Goal: Task Accomplishment & Management: Complete application form

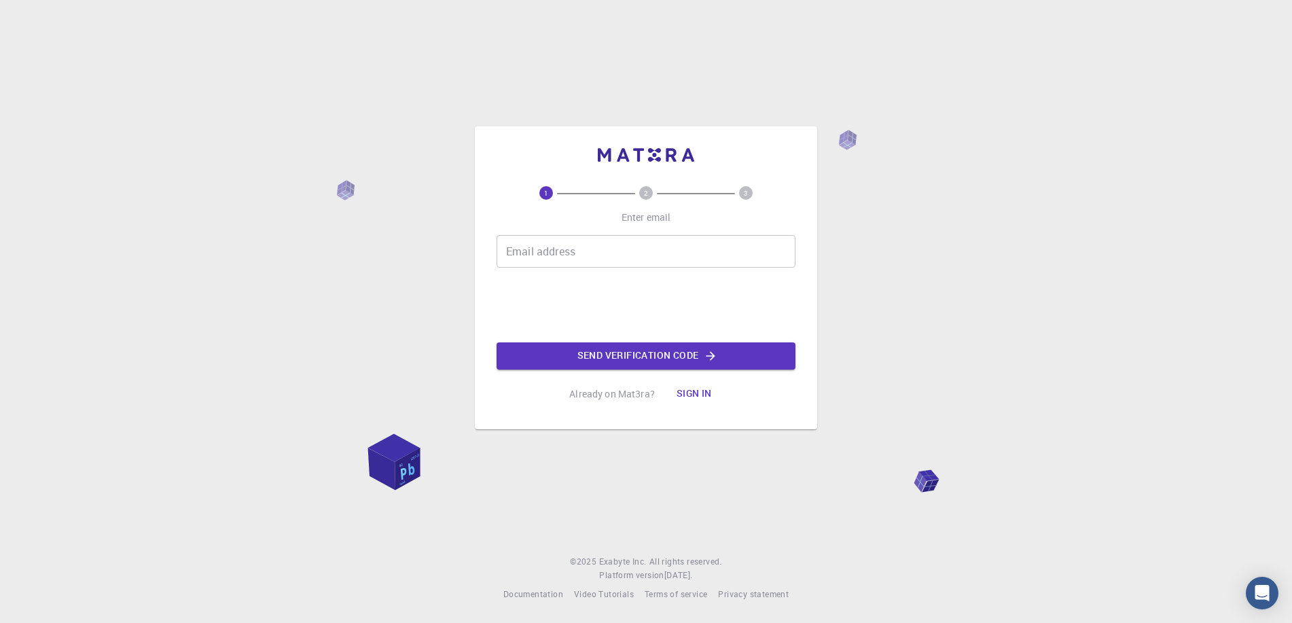
click at [547, 245] on input "Email address" at bounding box center [646, 251] width 299 height 33
click at [607, 247] on input "[EMAIL_ADDRESS][DOMAIN_NAME]" at bounding box center [646, 251] width 299 height 33
type input "[EMAIL_ADDRESS][DOMAIN_NAME]"
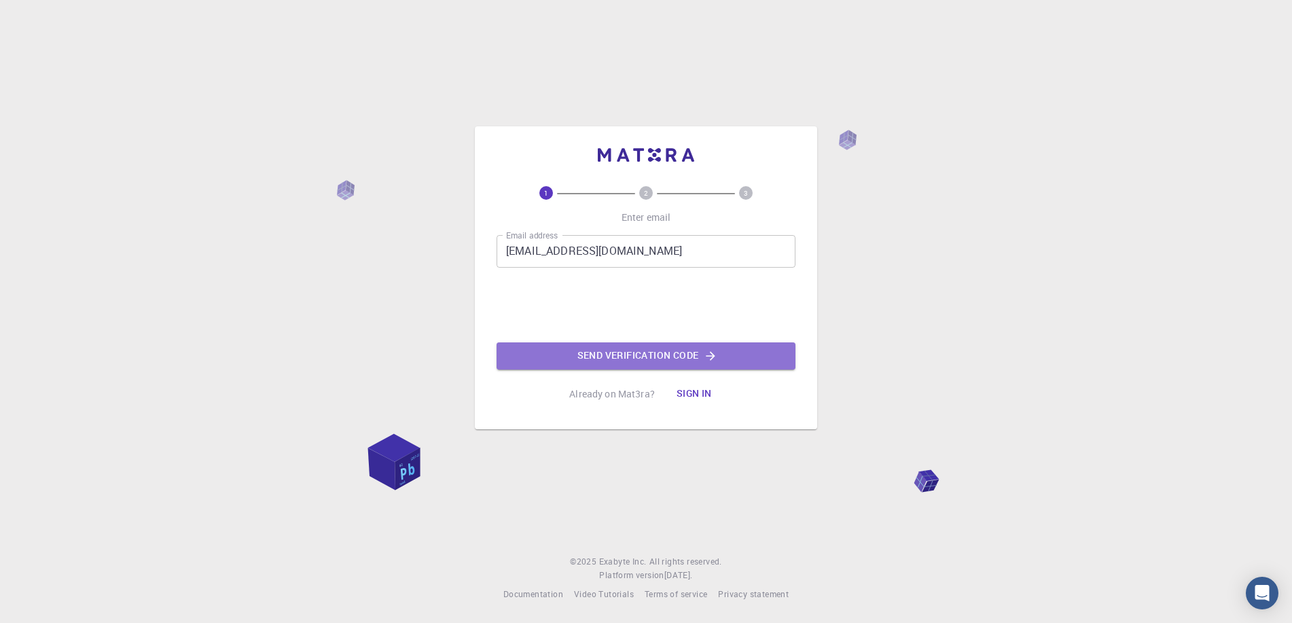
drag, startPoint x: 695, startPoint y: 363, endPoint x: 605, endPoint y: 347, distance: 91.8
click at [694, 363] on button "Send verification code" at bounding box center [646, 355] width 299 height 27
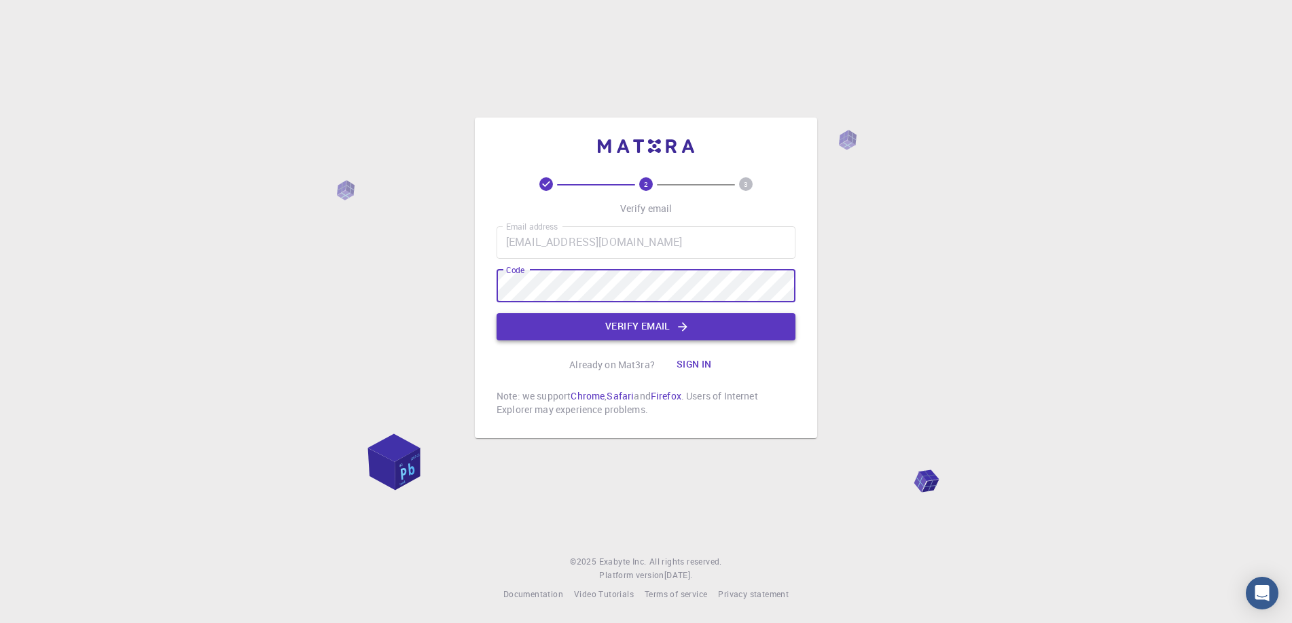
click at [636, 323] on button "Verify email" at bounding box center [646, 326] width 299 height 27
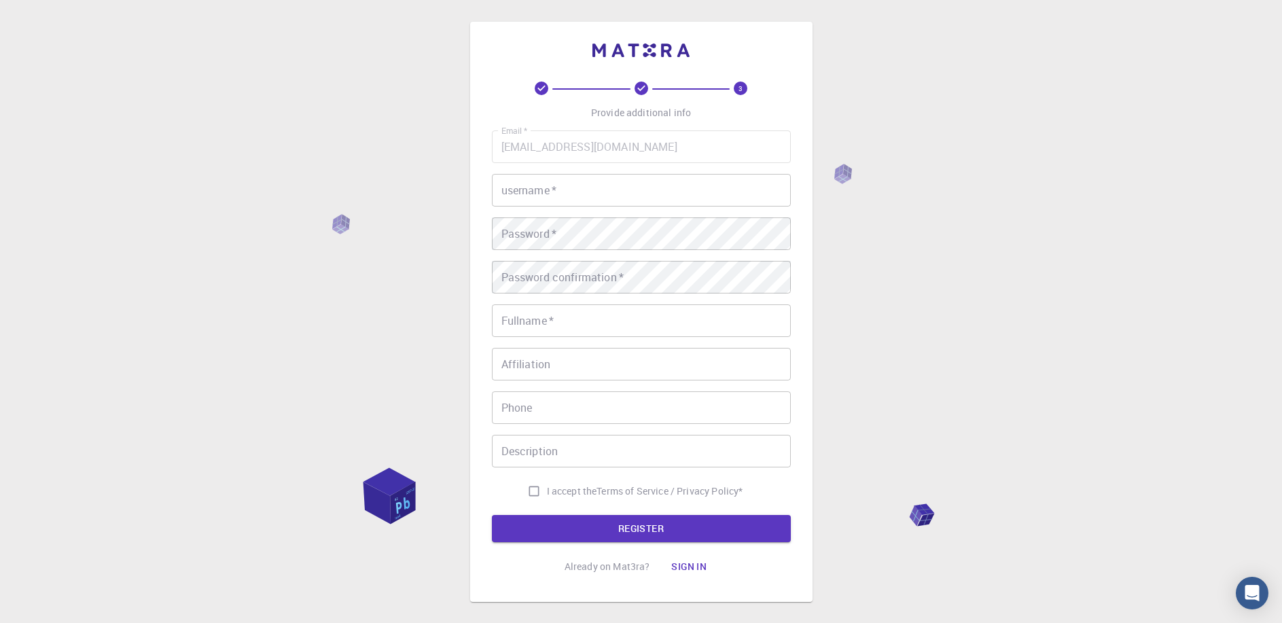
click at [551, 196] on input "username   *" at bounding box center [641, 190] width 299 height 33
type input "union"
click at [550, 315] on input "Fullname   *" at bounding box center [641, 320] width 299 height 33
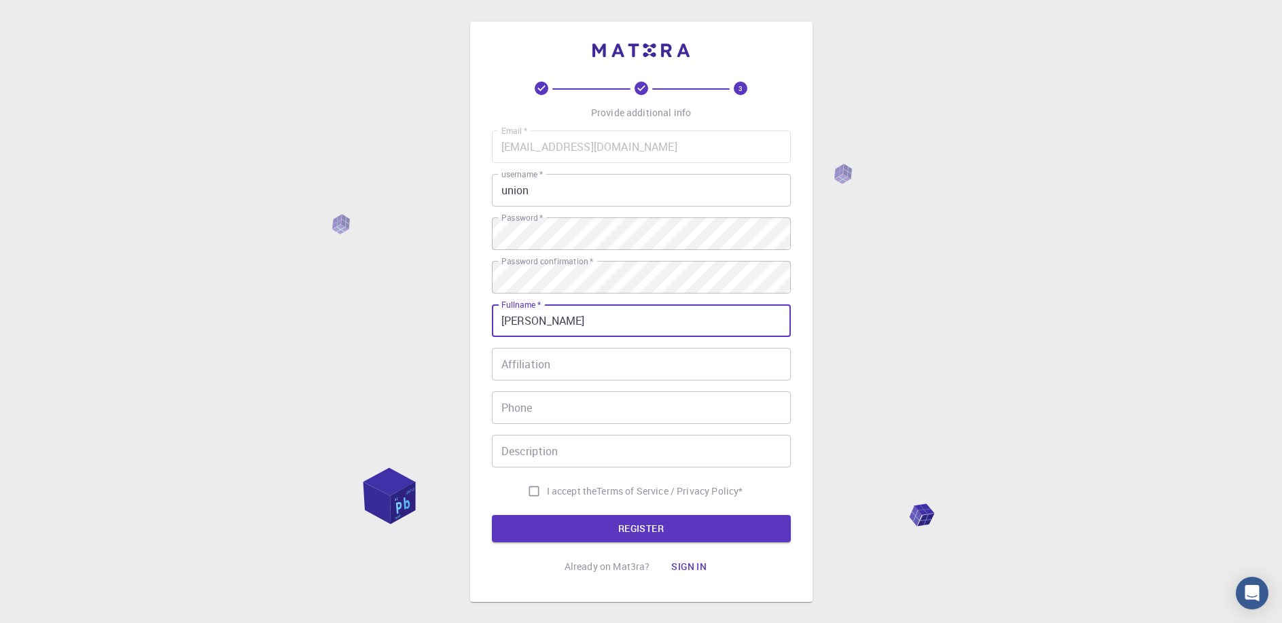
type input "[PERSON_NAME]"
drag, startPoint x: 554, startPoint y: 347, endPoint x: 550, endPoint y: 374, distance: 26.9
click at [552, 365] on div "Email   * olloyorovxurmatbek1514@gmail.com Email   * username   * union usernam…" at bounding box center [641, 317] width 299 height 374
click at [609, 367] on input "Affiliation" at bounding box center [641, 364] width 299 height 33
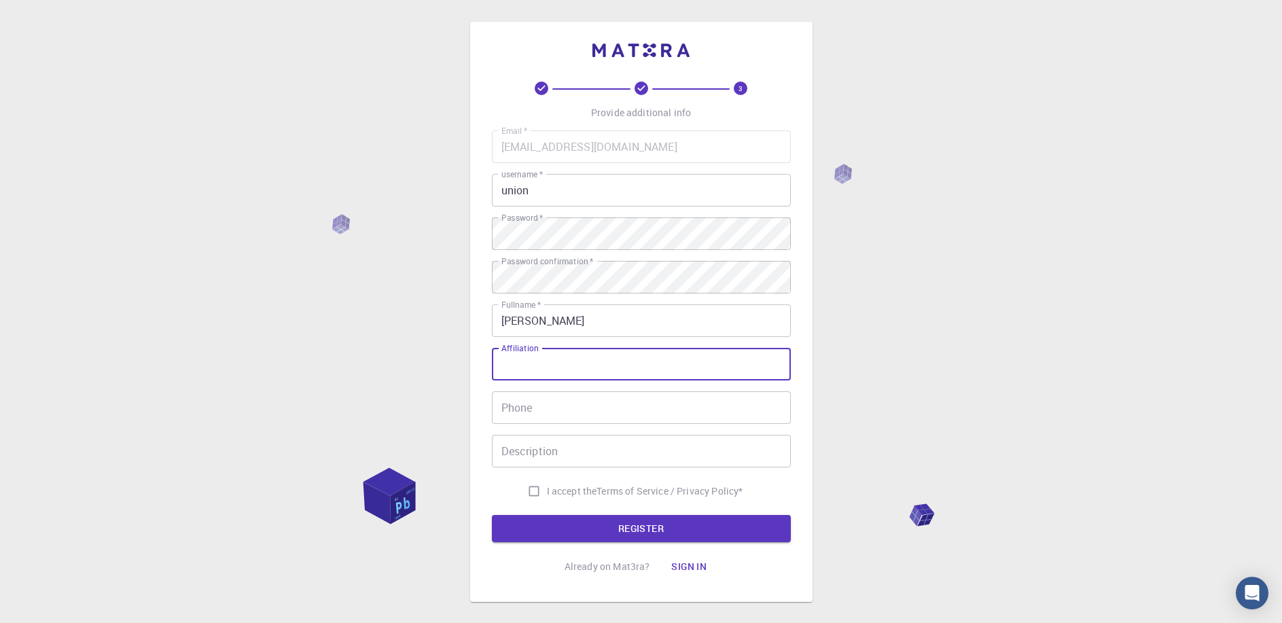
click at [599, 406] on input "Phone" at bounding box center [641, 407] width 299 height 33
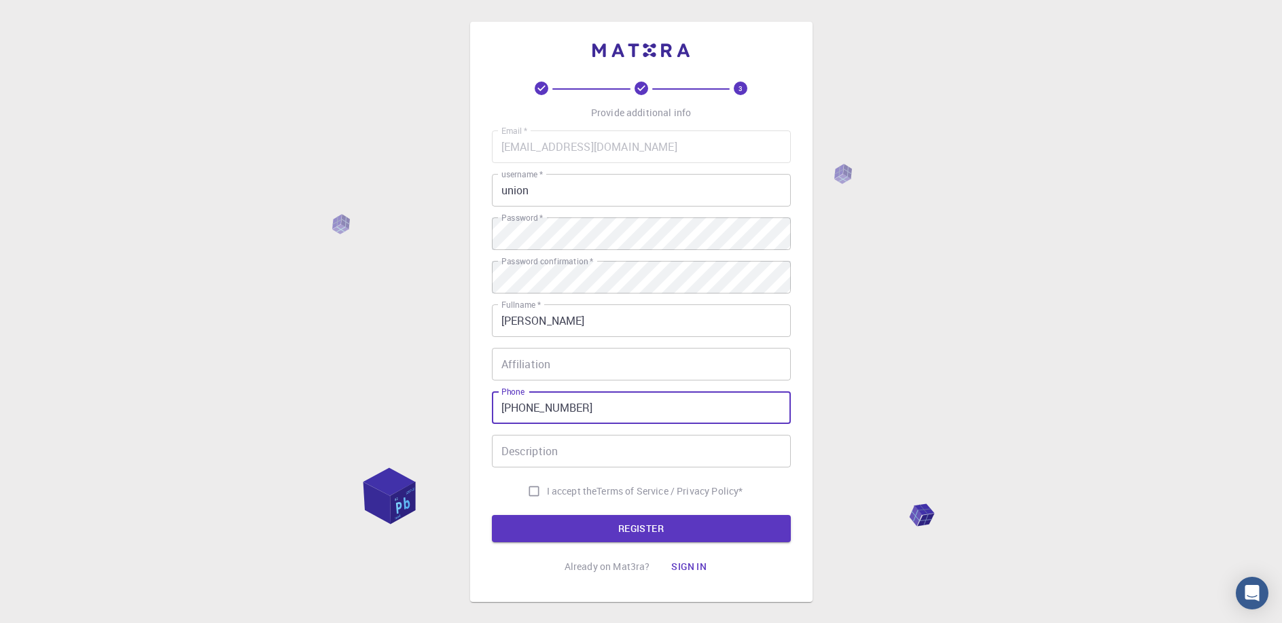
type input "+998975181514"
click at [575, 462] on input "Description" at bounding box center [641, 451] width 299 height 33
type input "Union scool"
click at [532, 491] on input "I accept the Terms of Service / Privacy Policy *" at bounding box center [534, 491] width 26 height 26
checkbox input "true"
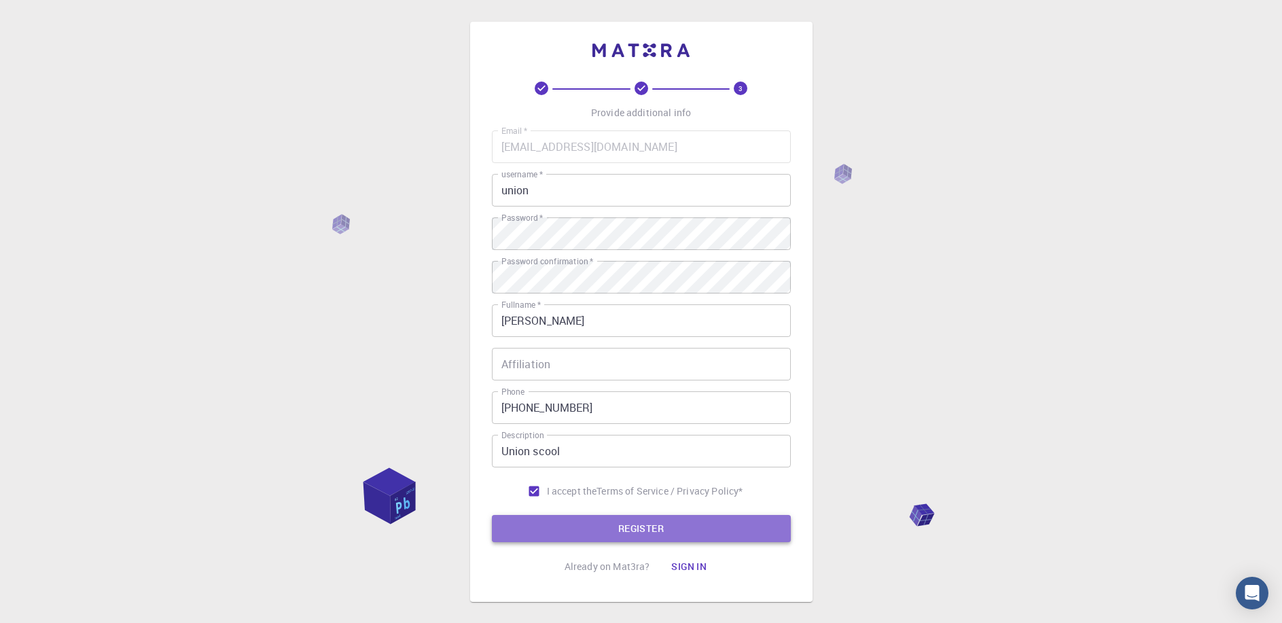
click at [603, 528] on button "REGISTER" at bounding box center [641, 528] width 299 height 27
click at [629, 521] on button "REGISTER" at bounding box center [641, 528] width 299 height 27
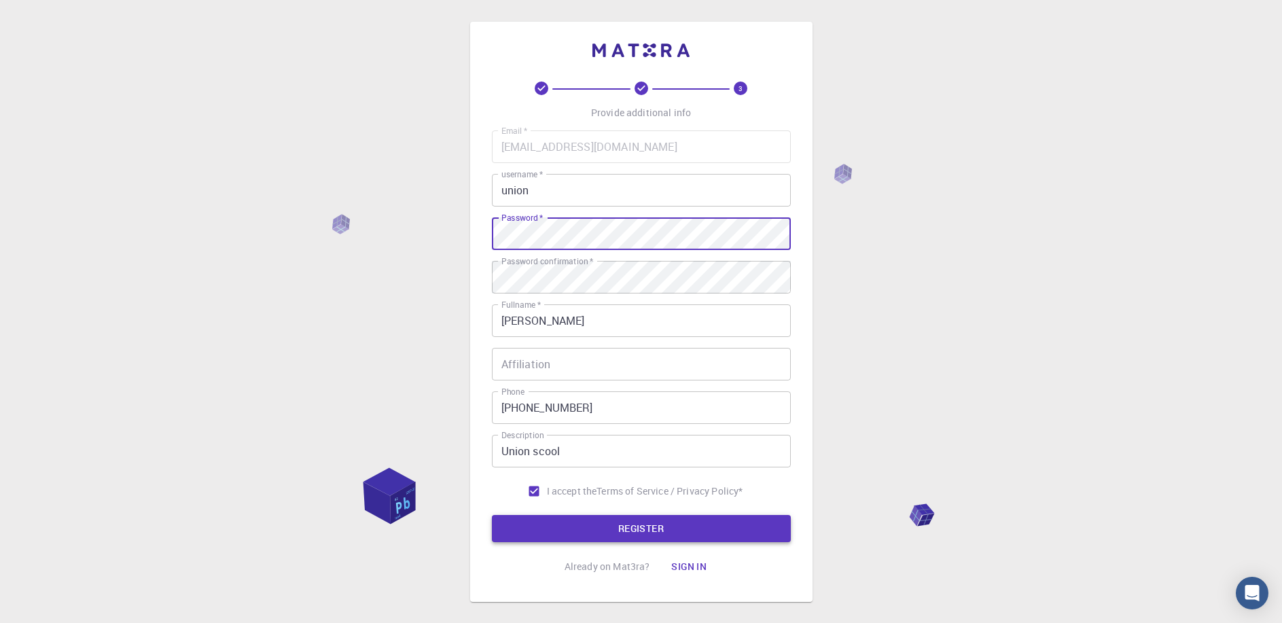
click at [642, 530] on button "REGISTER" at bounding box center [641, 528] width 299 height 27
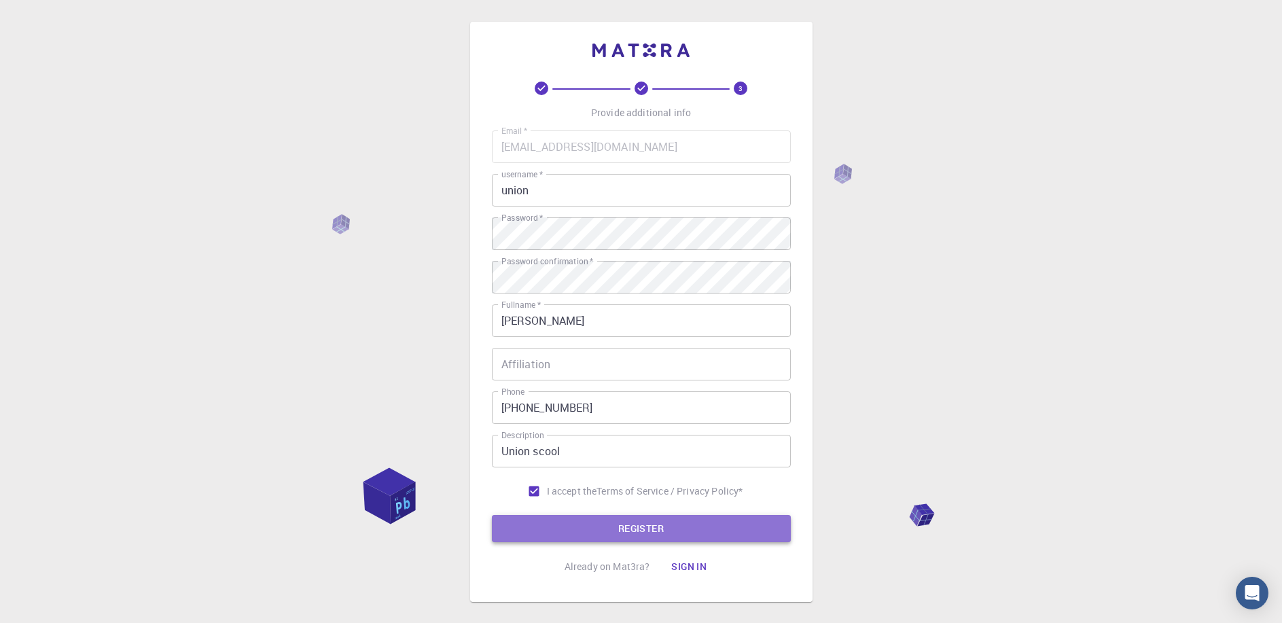
click at [656, 524] on button "REGISTER" at bounding box center [641, 528] width 299 height 27
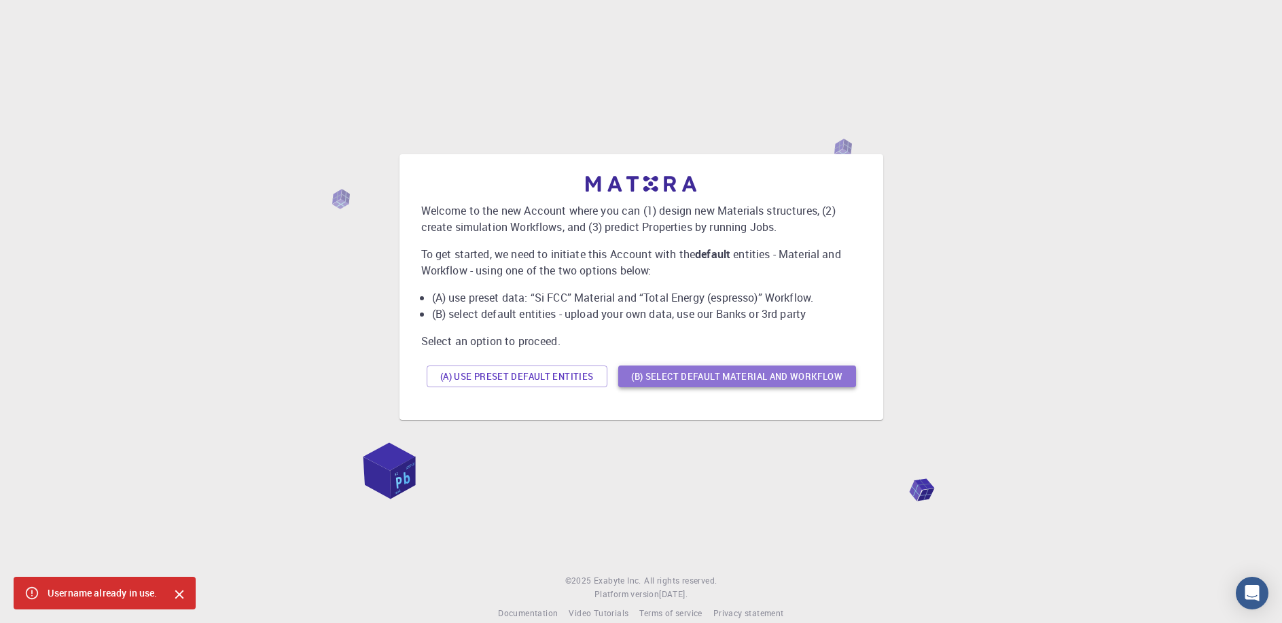
click at [669, 372] on button "(B) Select default material and workflow" at bounding box center [737, 377] width 238 height 22
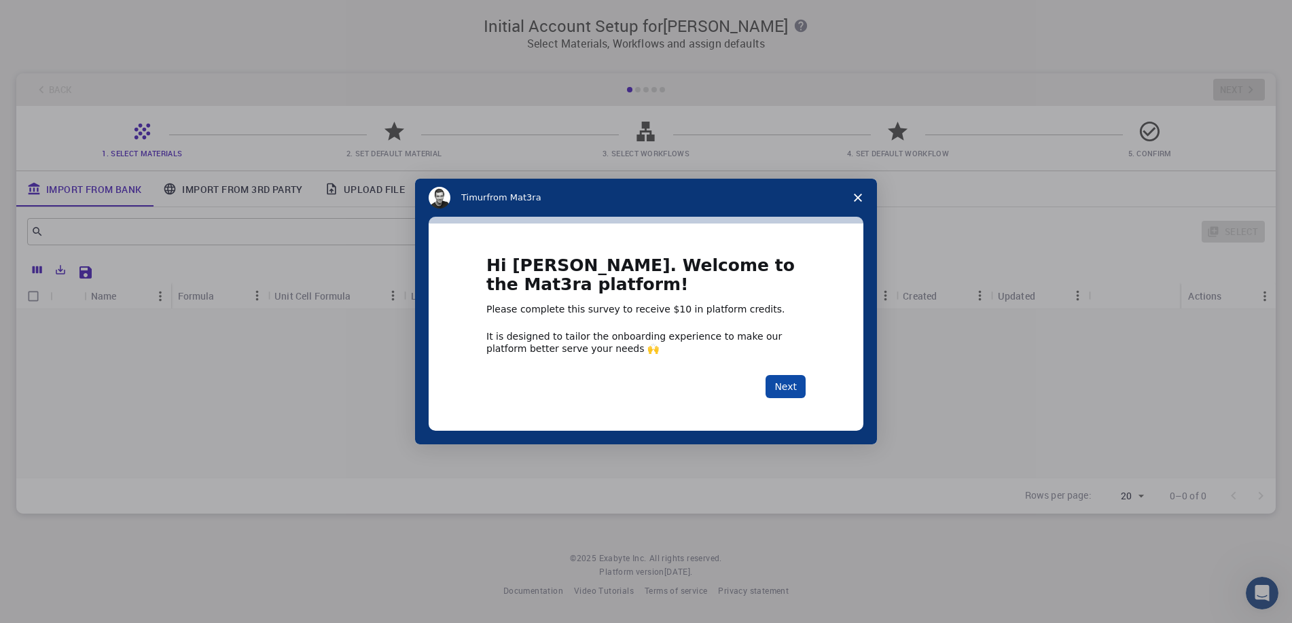
click at [781, 391] on button "Next" at bounding box center [786, 386] width 40 height 23
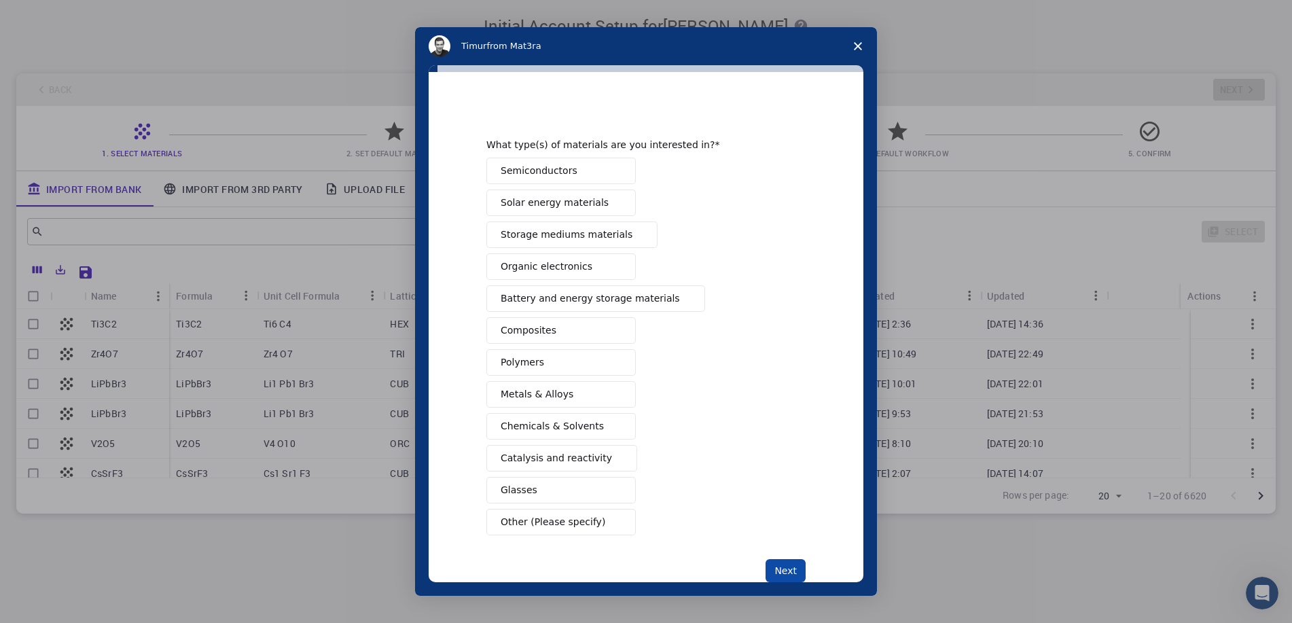
click at [781, 567] on button "Next" at bounding box center [786, 570] width 40 height 23
click at [557, 213] on button "Solar energy materials" at bounding box center [560, 203] width 149 height 26
click at [603, 247] on button "Storage mediums materials" at bounding box center [571, 234] width 171 height 26
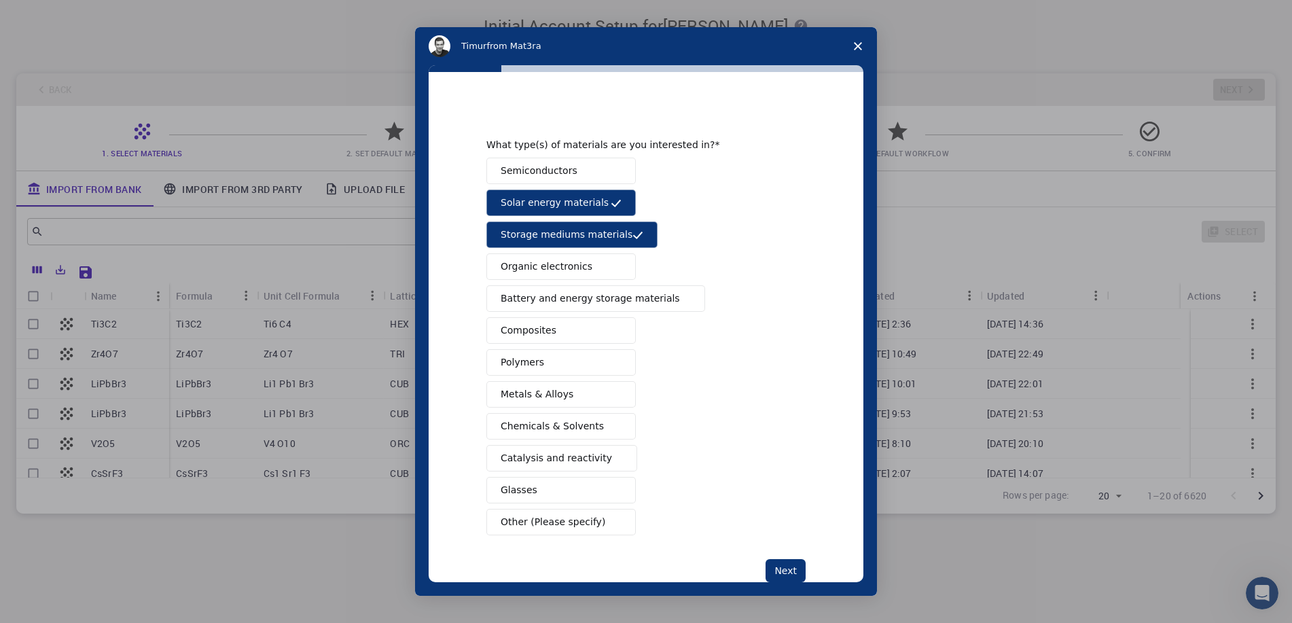
click at [593, 264] on button "Organic electronics" at bounding box center [560, 266] width 149 height 26
click at [582, 297] on span "Battery and energy storage materials" at bounding box center [590, 298] width 179 height 14
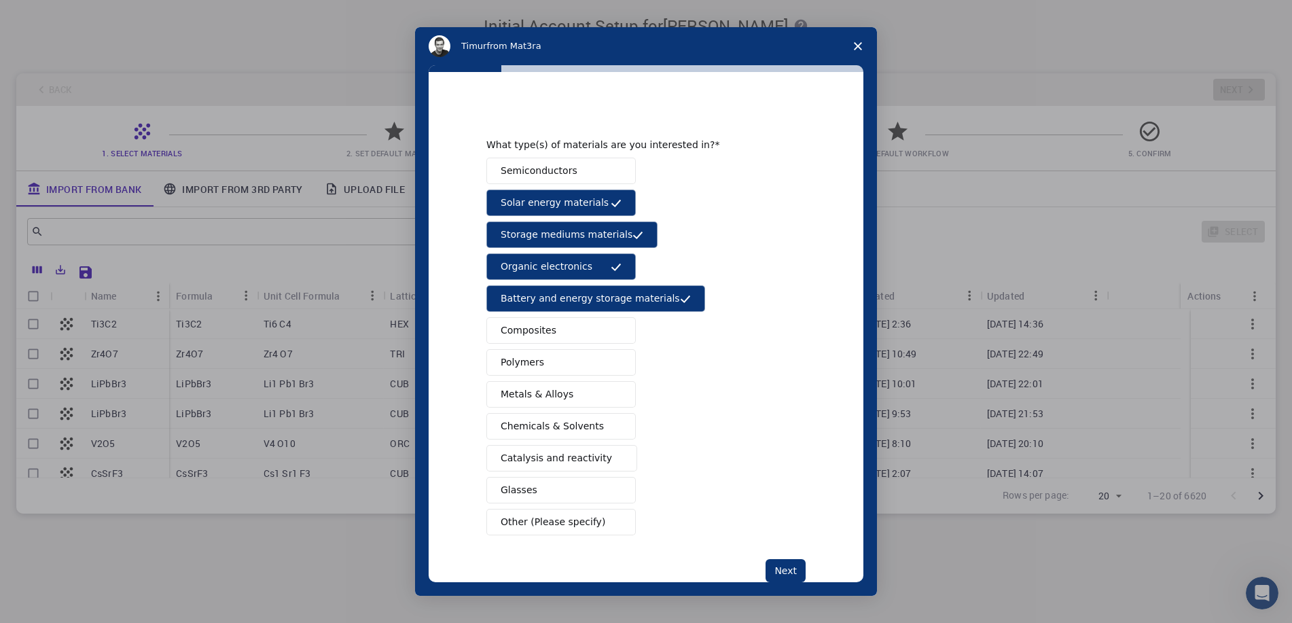
click at [563, 334] on button "Composites" at bounding box center [560, 330] width 149 height 26
click at [556, 357] on button "Polymers" at bounding box center [560, 362] width 149 height 26
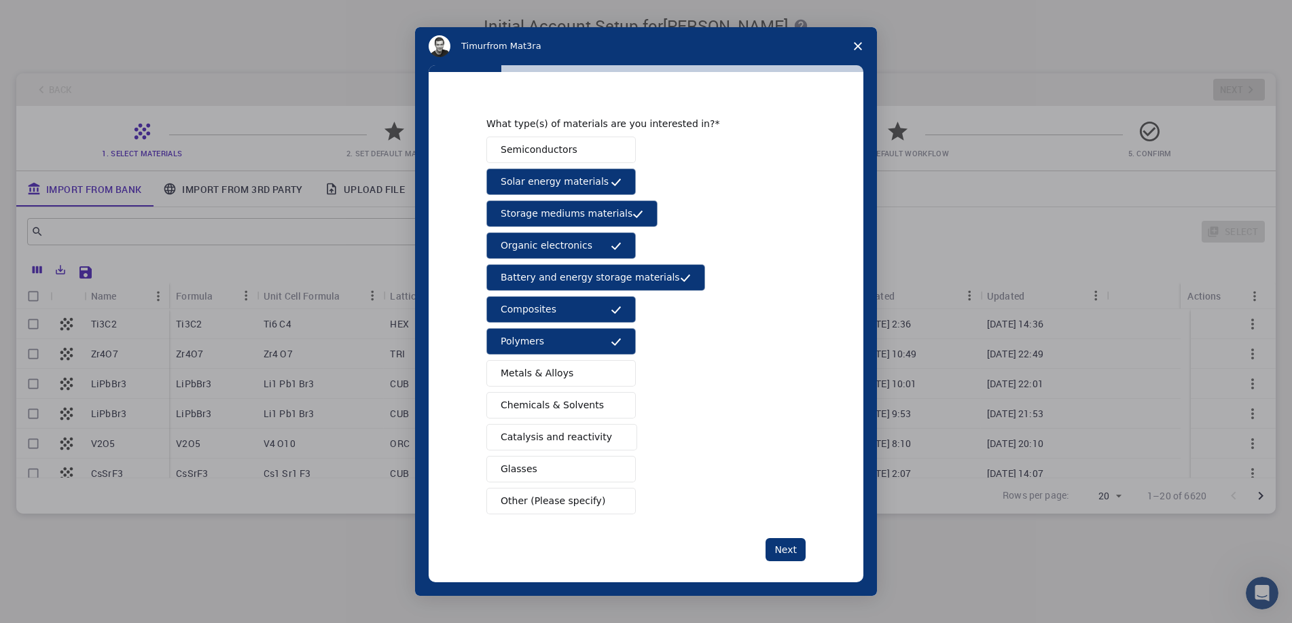
scroll to position [33, 0]
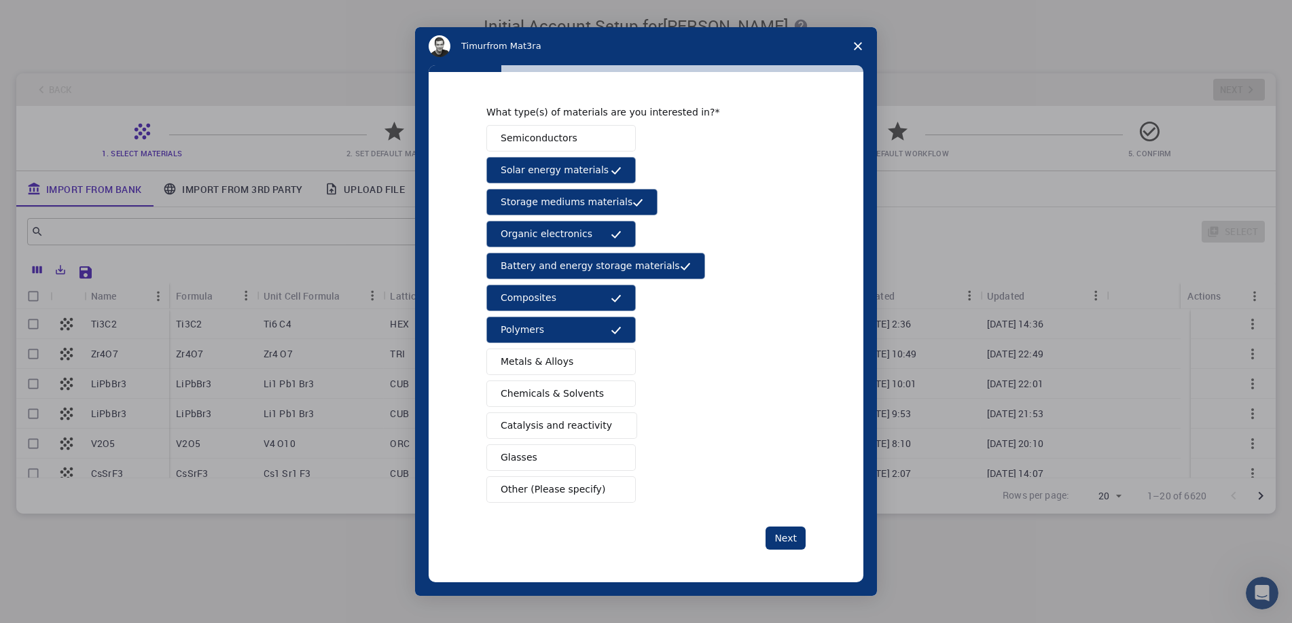
click at [568, 469] on button "Glasses" at bounding box center [560, 457] width 149 height 26
click at [561, 494] on span "Other (Please specify)" at bounding box center [553, 489] width 105 height 14
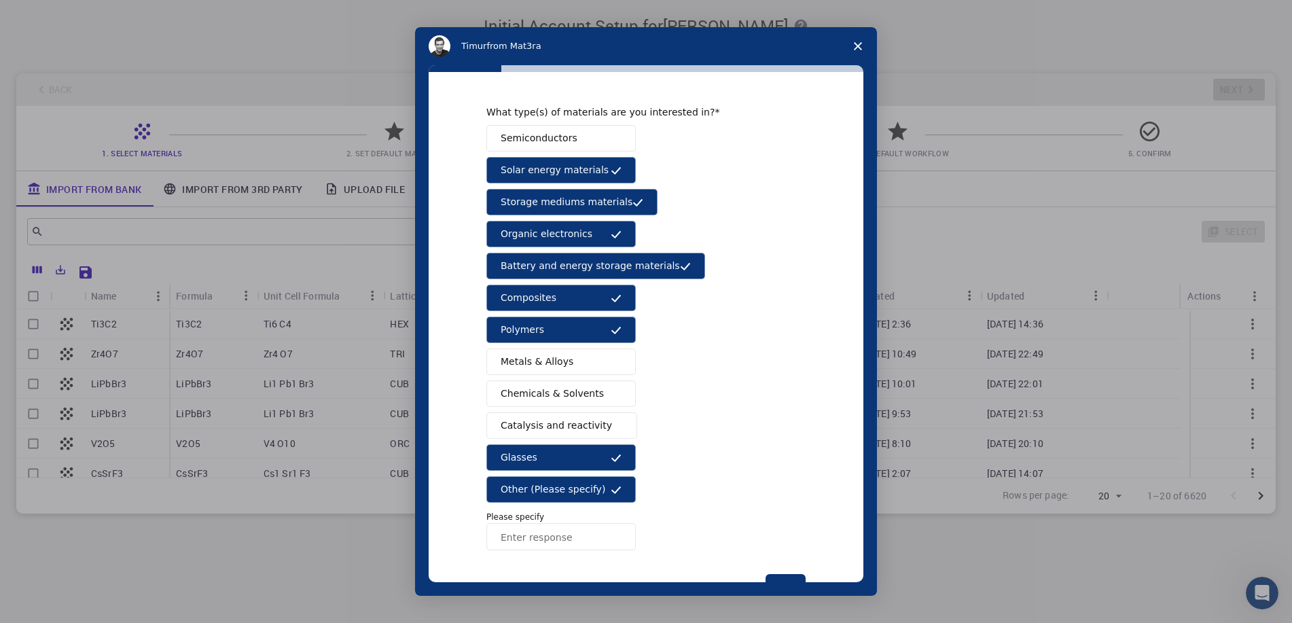
click at [569, 389] on span "Chemicals & Solvents" at bounding box center [552, 394] width 103 height 14
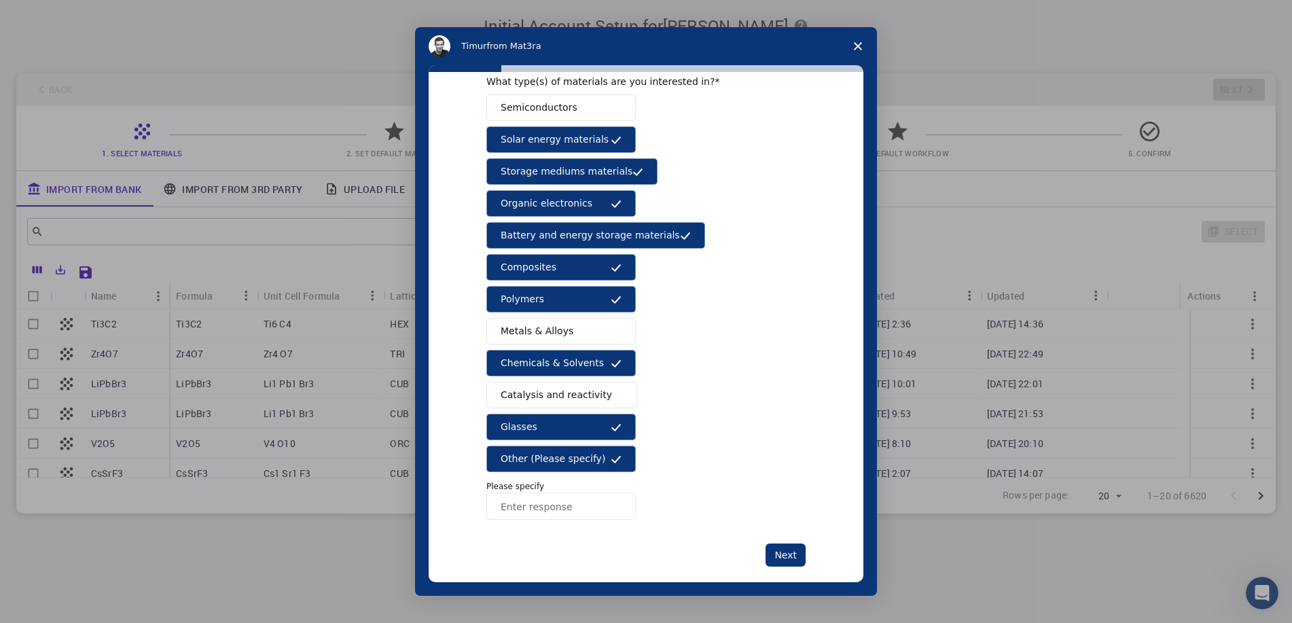
scroll to position [80, 0]
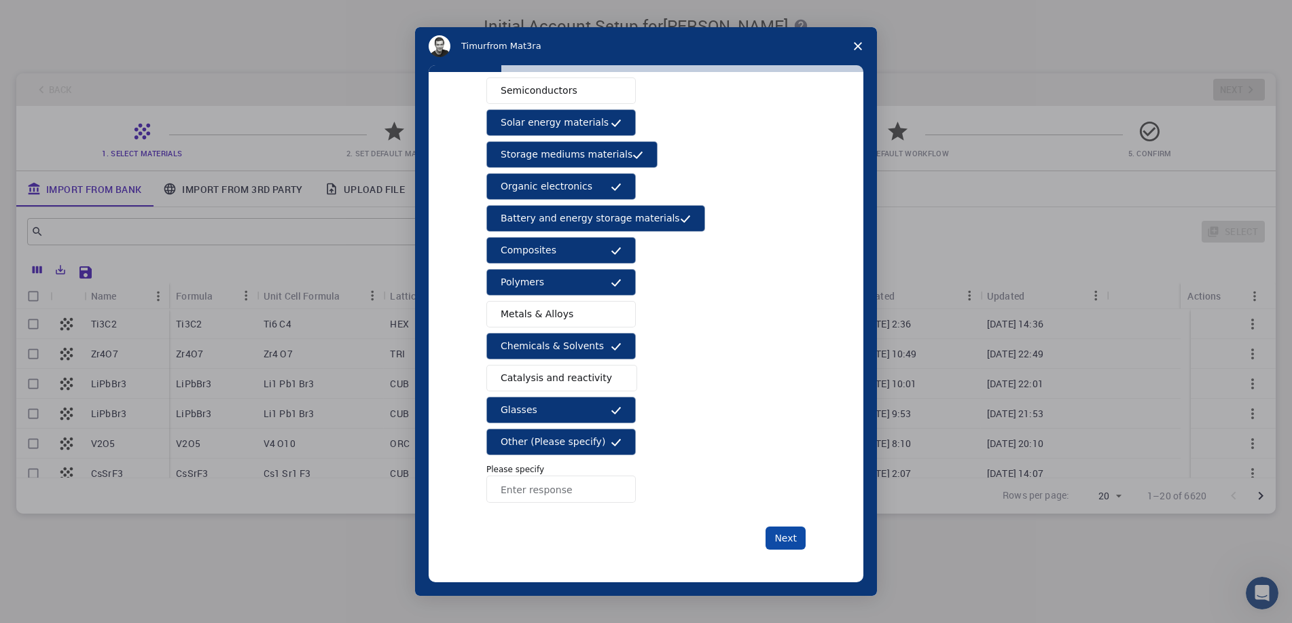
click at [774, 544] on button "Next" at bounding box center [786, 538] width 40 height 23
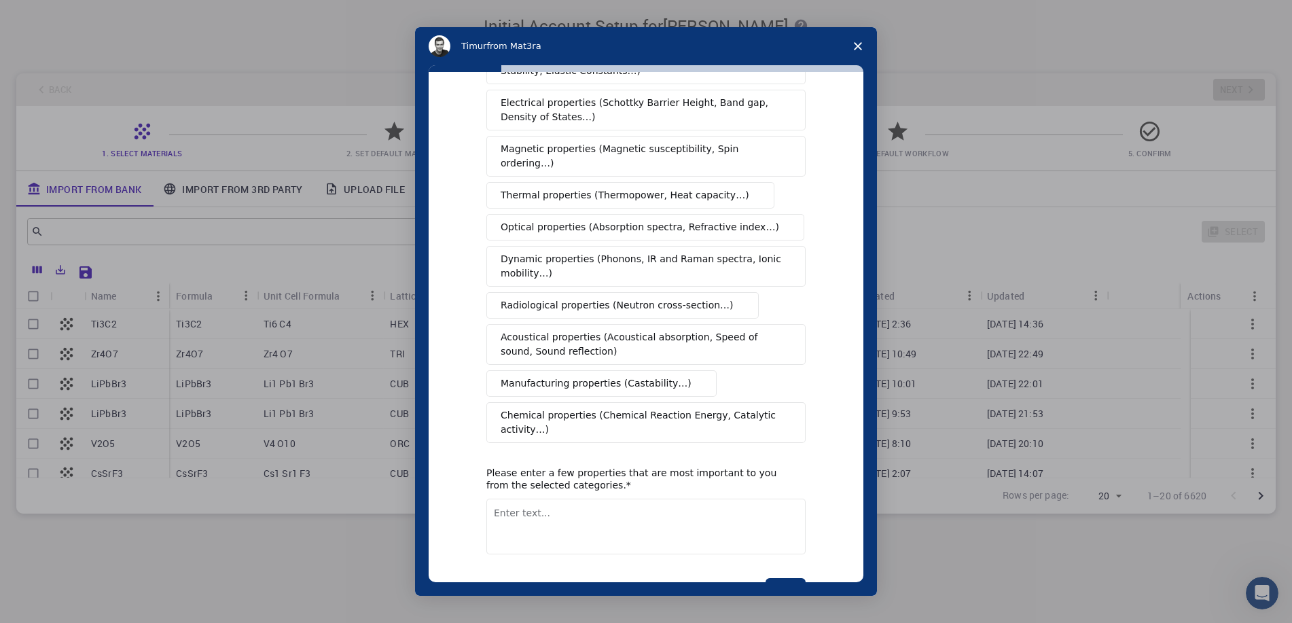
scroll to position [0, 0]
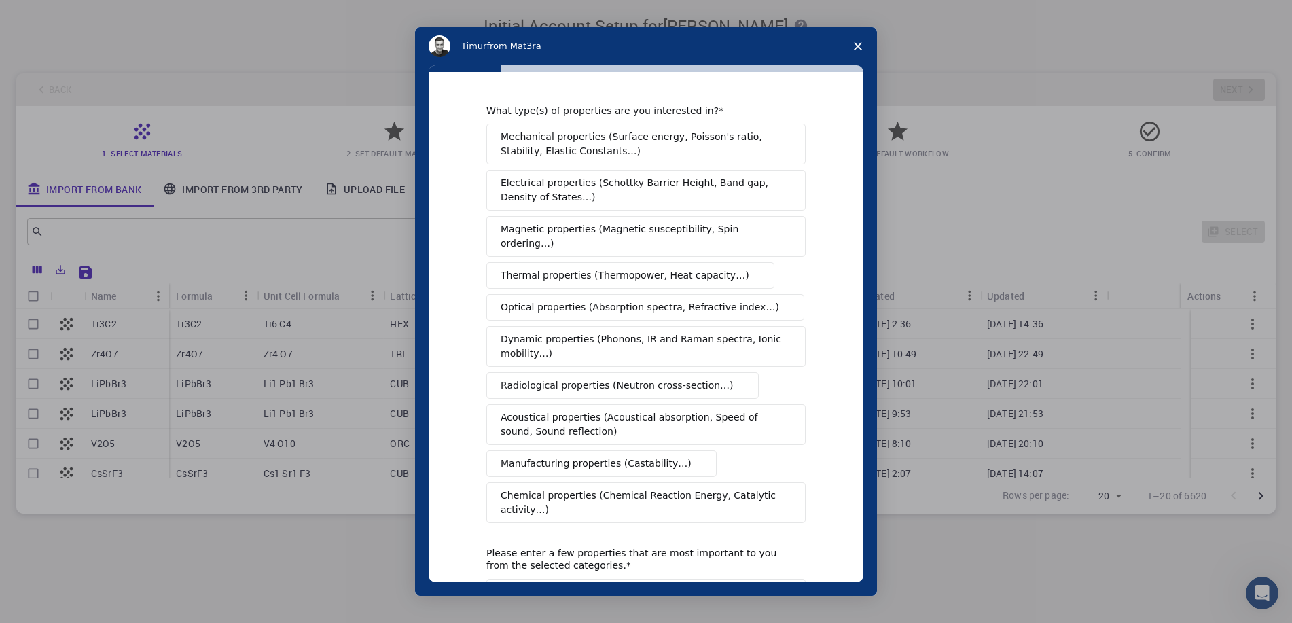
click at [621, 153] on span "Mechanical properties (Surface energy, Poisson's ratio, Stability, Elastic Cons…" at bounding box center [642, 144] width 283 height 29
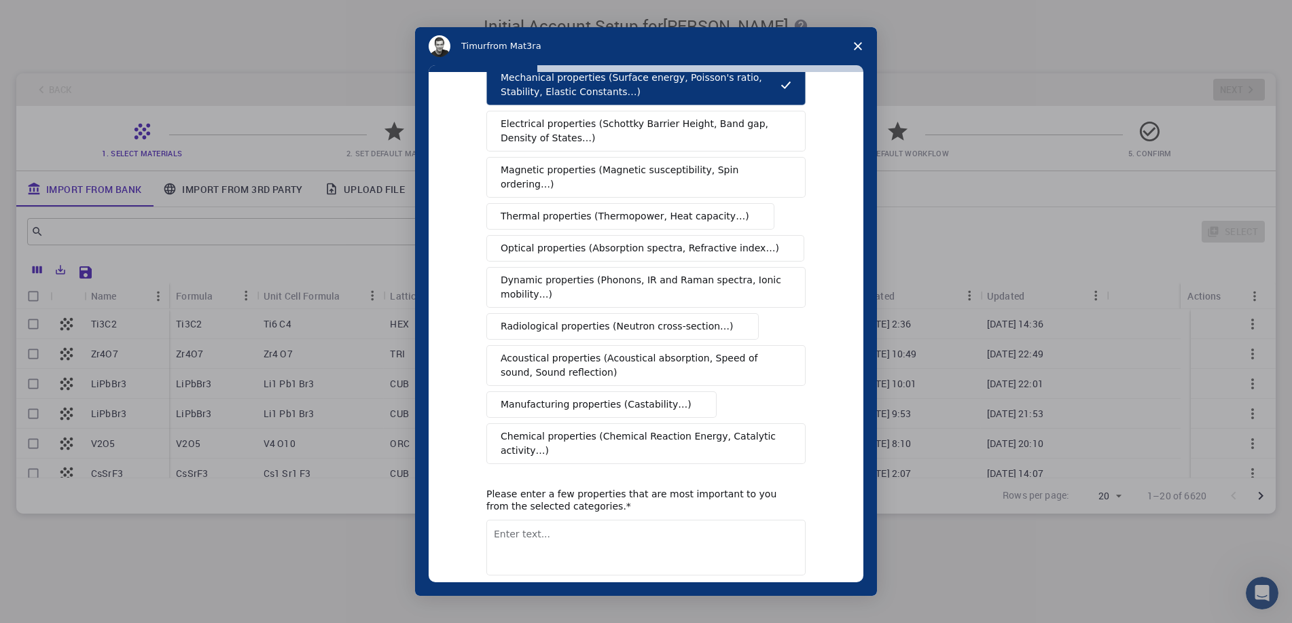
scroll to position [103, 0]
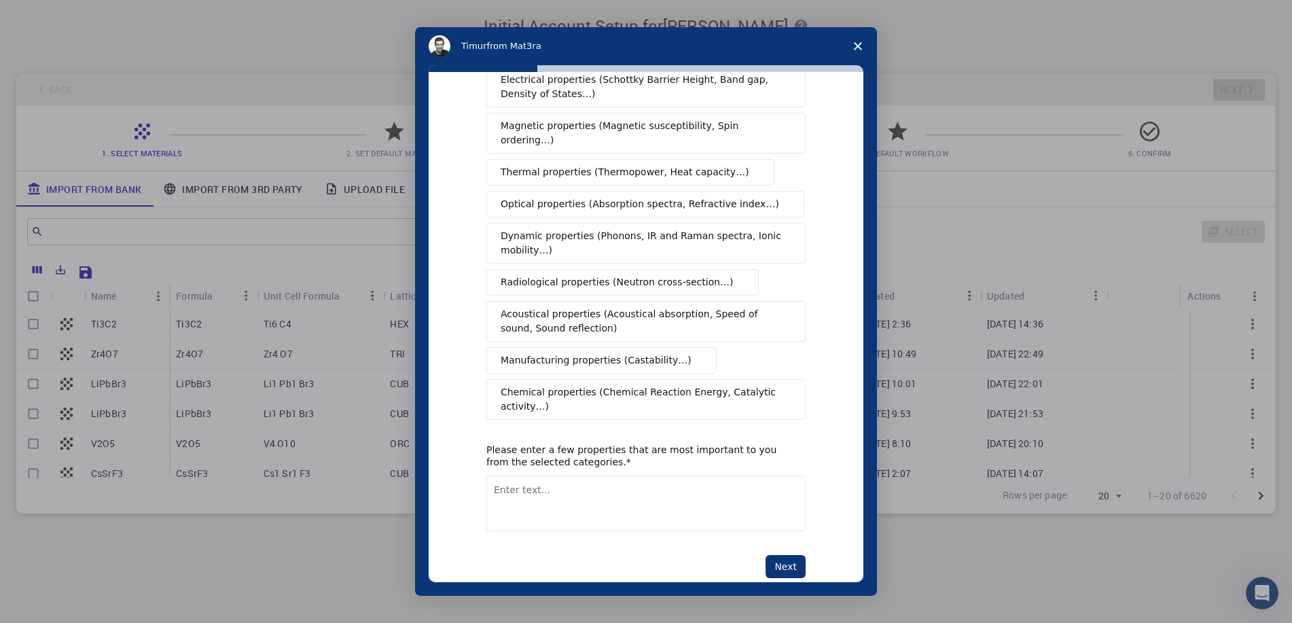
click at [629, 385] on span "Chemical properties (Chemical Reaction Energy, Catalytic activity…)" at bounding box center [641, 399] width 281 height 29
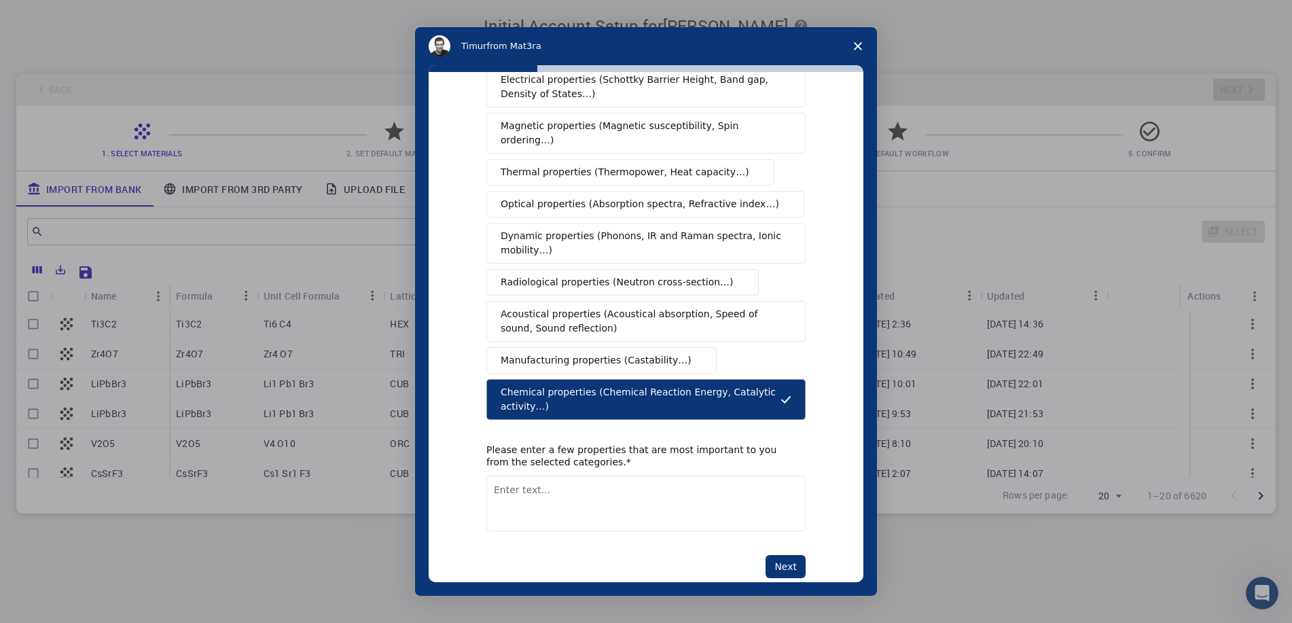
click at [632, 359] on button "Manufacturing properties (Castability…)" at bounding box center [601, 360] width 230 height 26
click at [626, 313] on span "Acoustical properties (Acoustical absorption, Speed of sound, Sound reflection)" at bounding box center [642, 321] width 283 height 29
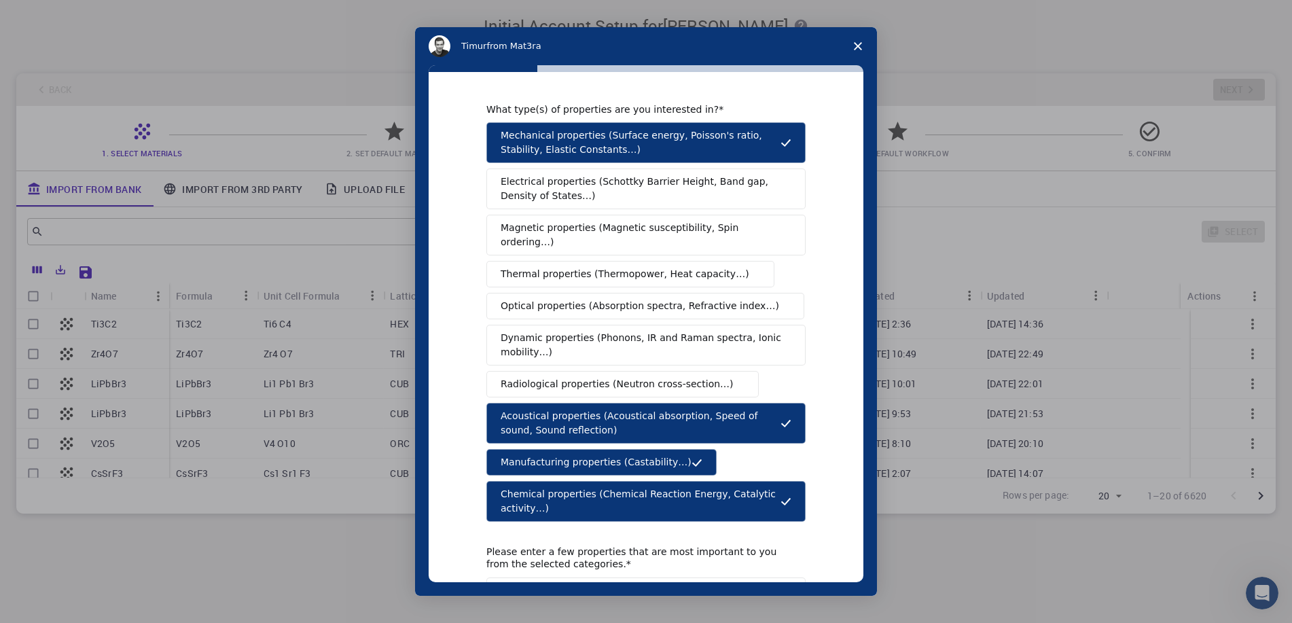
scroll to position [0, 0]
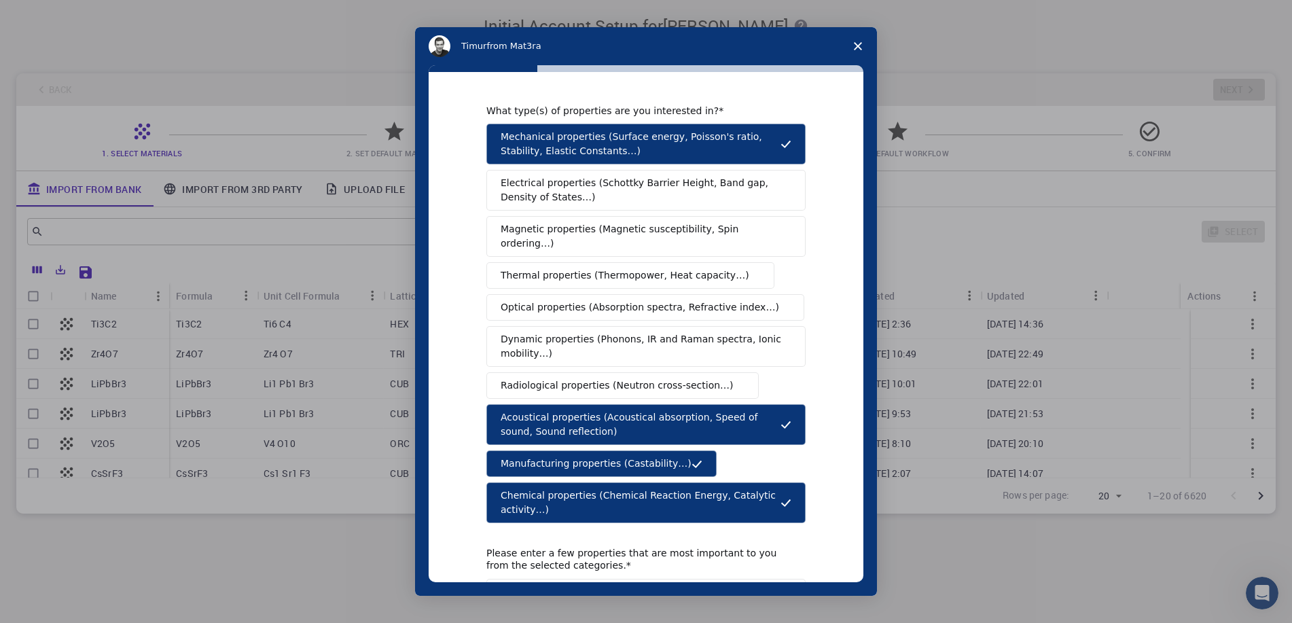
click at [625, 372] on button "Radiological properties (Neutron cross-section…)" at bounding box center [622, 385] width 272 height 26
click at [624, 342] on span "Dynamic properties (Phonons, IR and Raman spectra, Ionic mobility…)" at bounding box center [642, 346] width 282 height 29
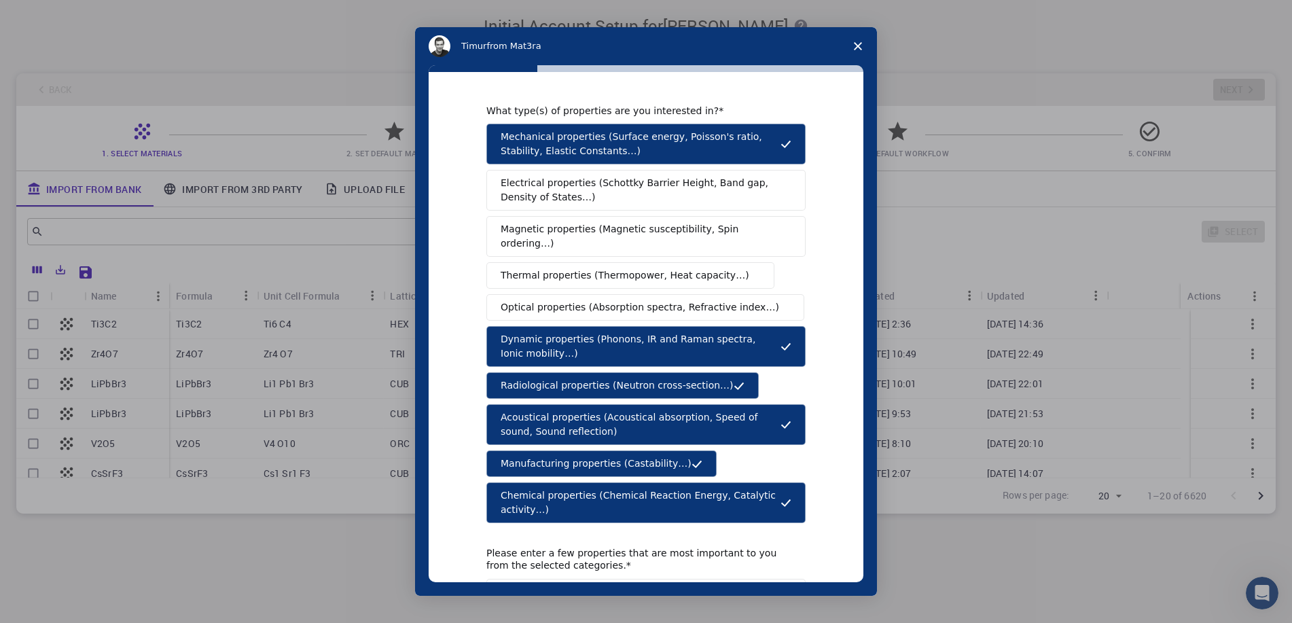
click at [617, 300] on span "Optical properties (Absorption spectra, Refractive index…)" at bounding box center [640, 307] width 279 height 14
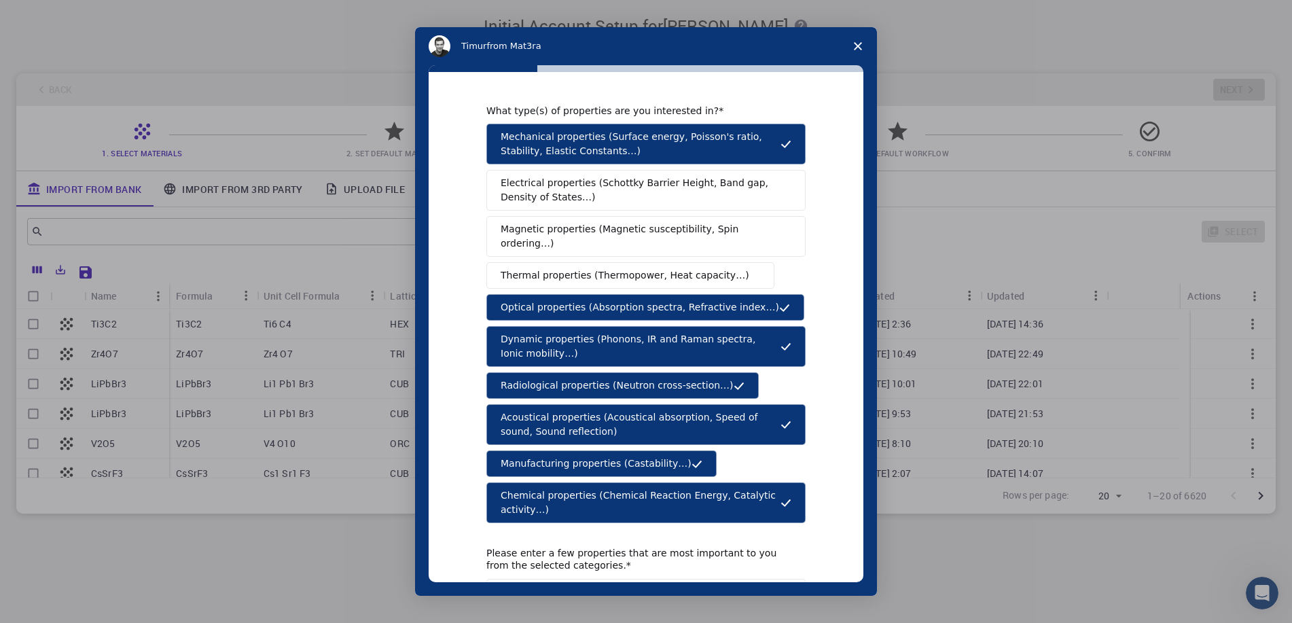
click at [614, 268] on span "Thermal properties (Thermopower, Heat capacity…)" at bounding box center [625, 275] width 249 height 14
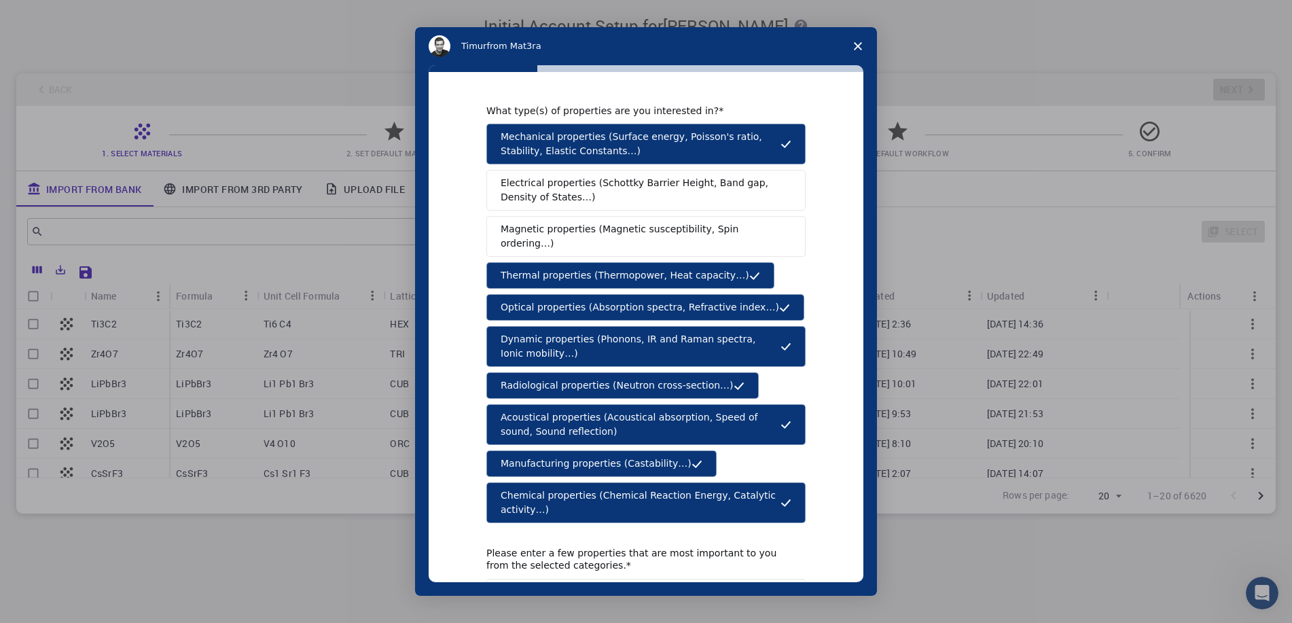
click at [618, 241] on button "Magnetic properties (Magnetic susceptibility, Spin ordering…)" at bounding box center [645, 236] width 319 height 41
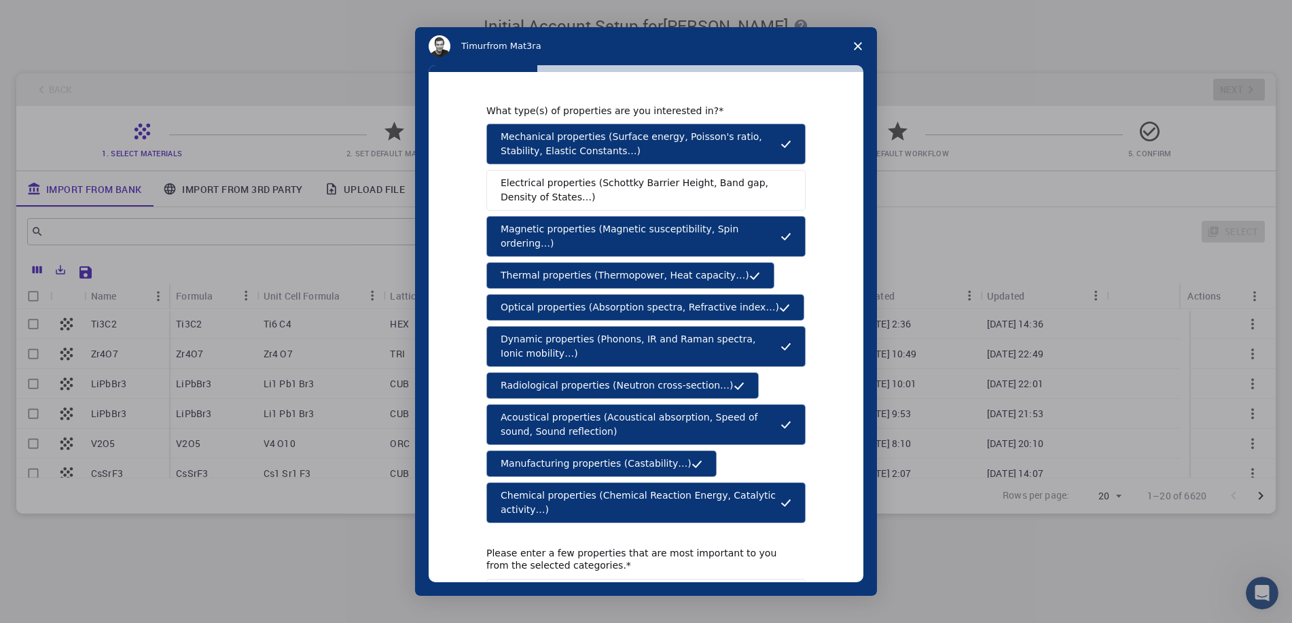
click at [622, 196] on span "Electrical properties (Schottky Barrier Height, Band gap, Density of States…)" at bounding box center [642, 190] width 283 height 29
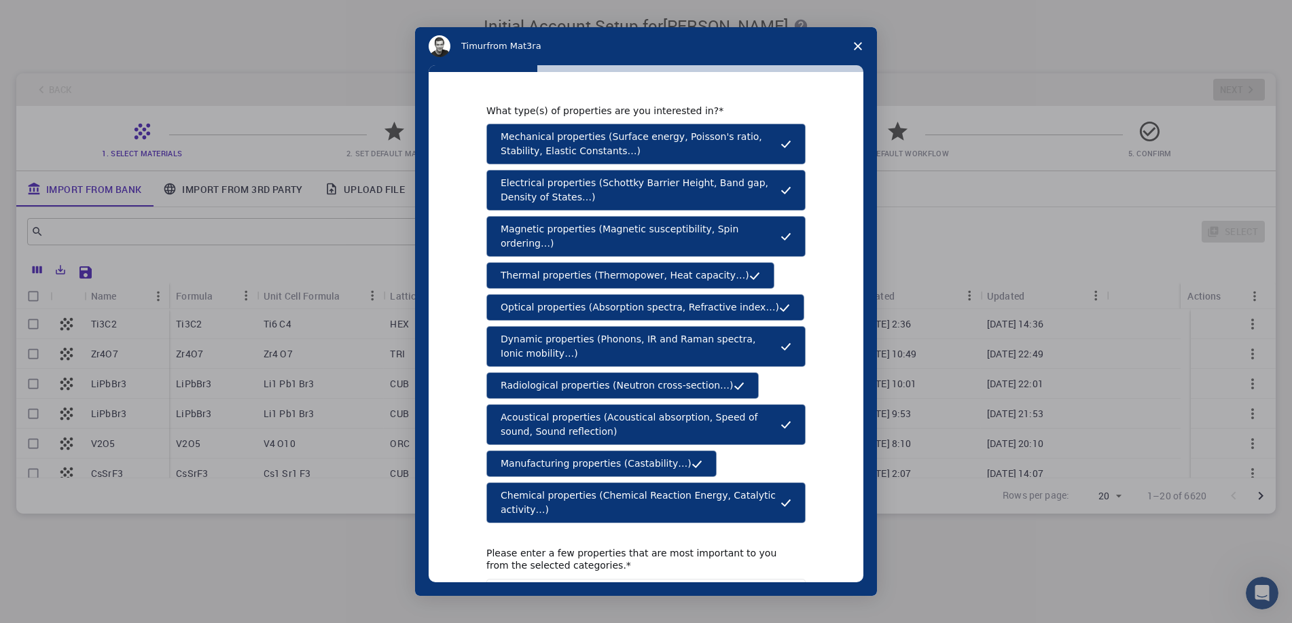
scroll to position [103, 0]
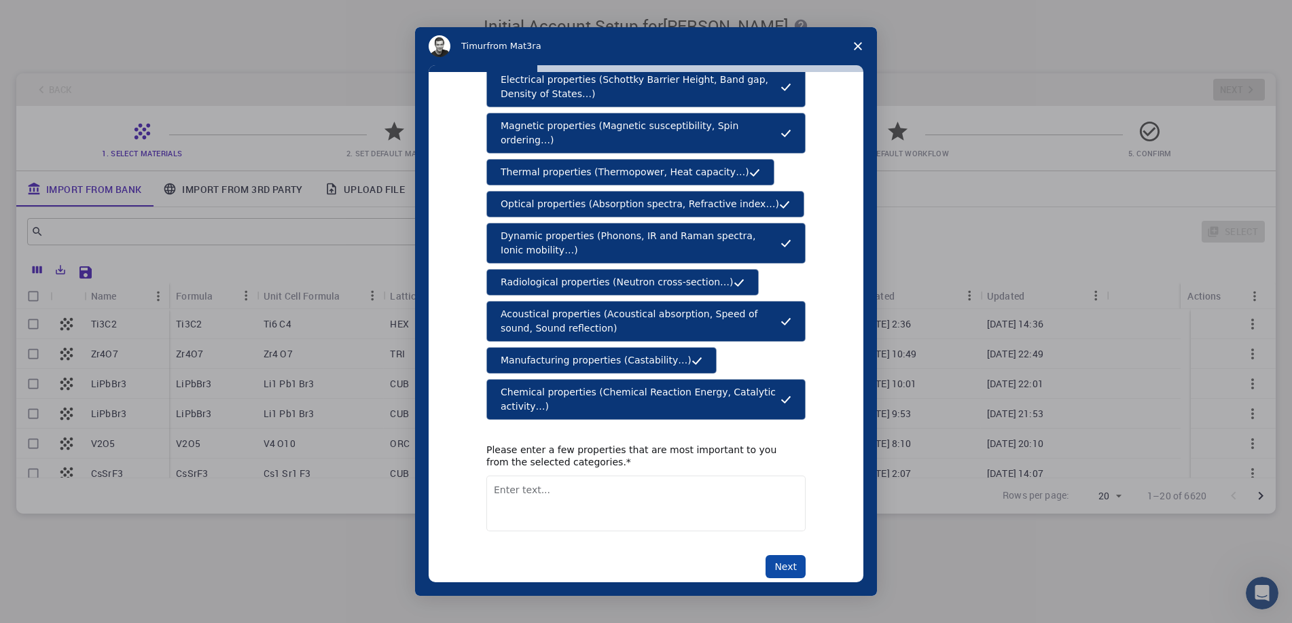
click at [787, 555] on button "Next" at bounding box center [786, 566] width 40 height 23
click at [502, 482] on textarea "Enter text..." at bounding box center [645, 504] width 319 height 56
type textarea "physcics"
click at [788, 555] on button "Next" at bounding box center [786, 566] width 40 height 23
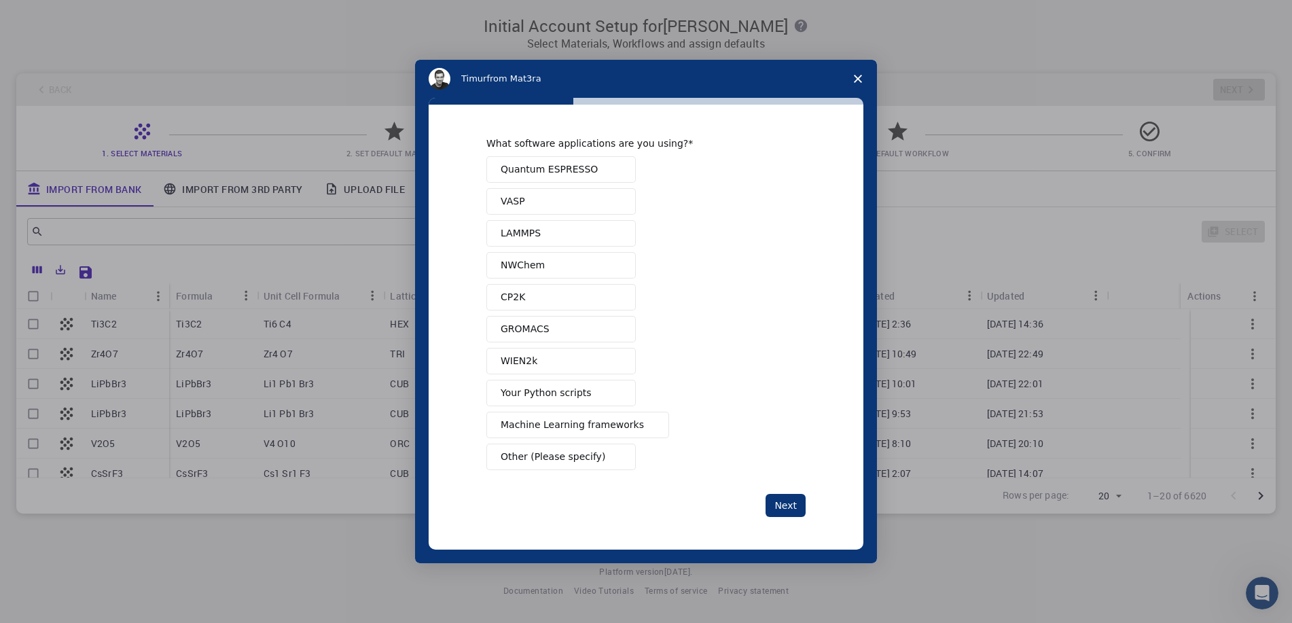
click at [574, 170] on span "Quantum ESPRESSO" at bounding box center [549, 169] width 97 height 14
click at [556, 203] on button "VASP" at bounding box center [560, 201] width 149 height 26
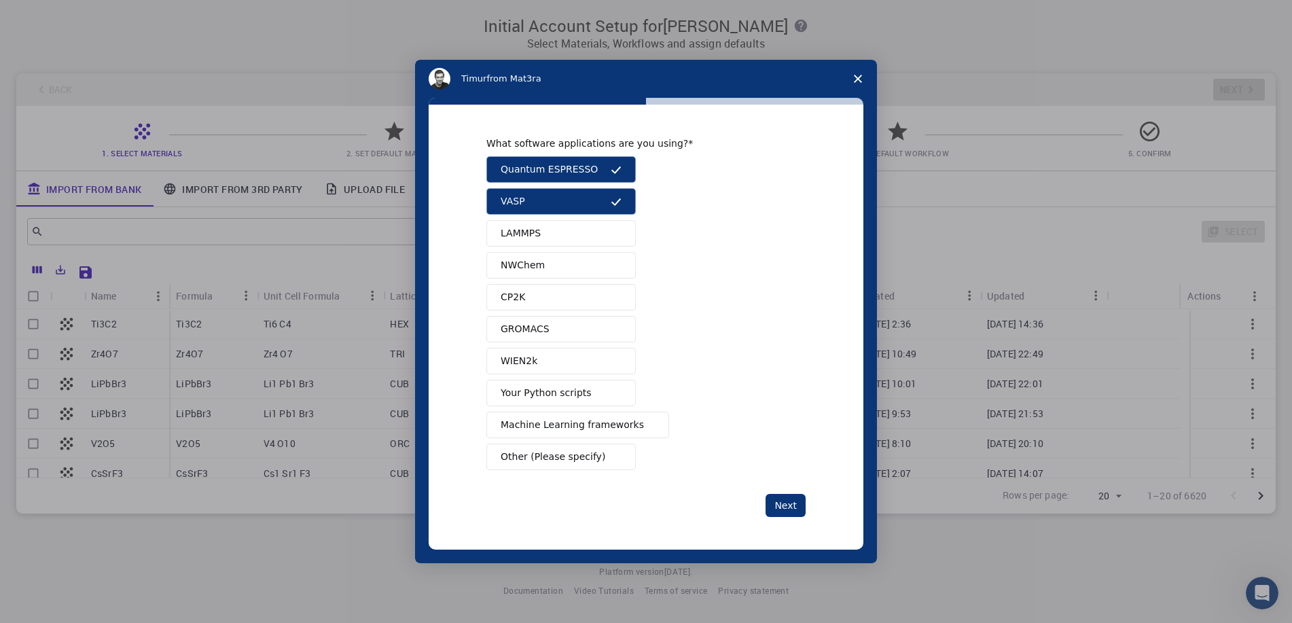
click at [553, 226] on button "LAMMPS" at bounding box center [560, 233] width 149 height 26
click at [552, 269] on button "NWChem" at bounding box center [560, 265] width 149 height 26
click at [550, 298] on button "CP2K" at bounding box center [560, 297] width 149 height 26
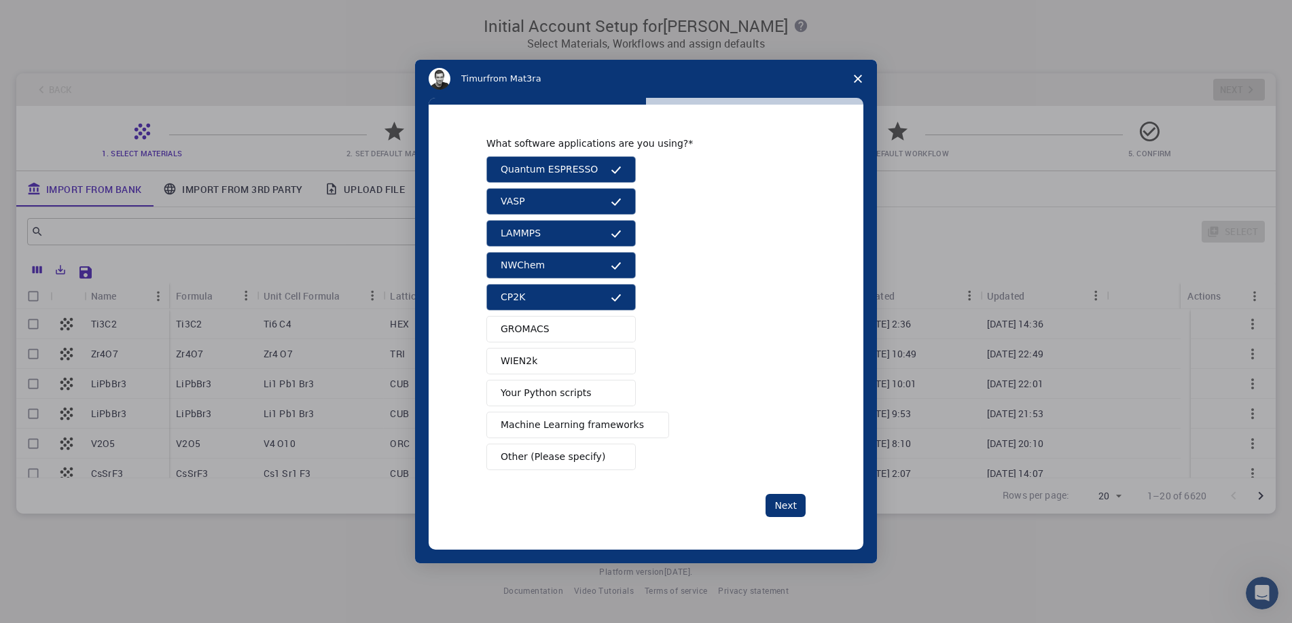
click at [541, 333] on span "GROMACS" at bounding box center [525, 329] width 49 height 14
click at [565, 371] on button "WIEN2k" at bounding box center [560, 361] width 149 height 26
click at [565, 388] on span "Your Python scripts" at bounding box center [546, 393] width 91 height 14
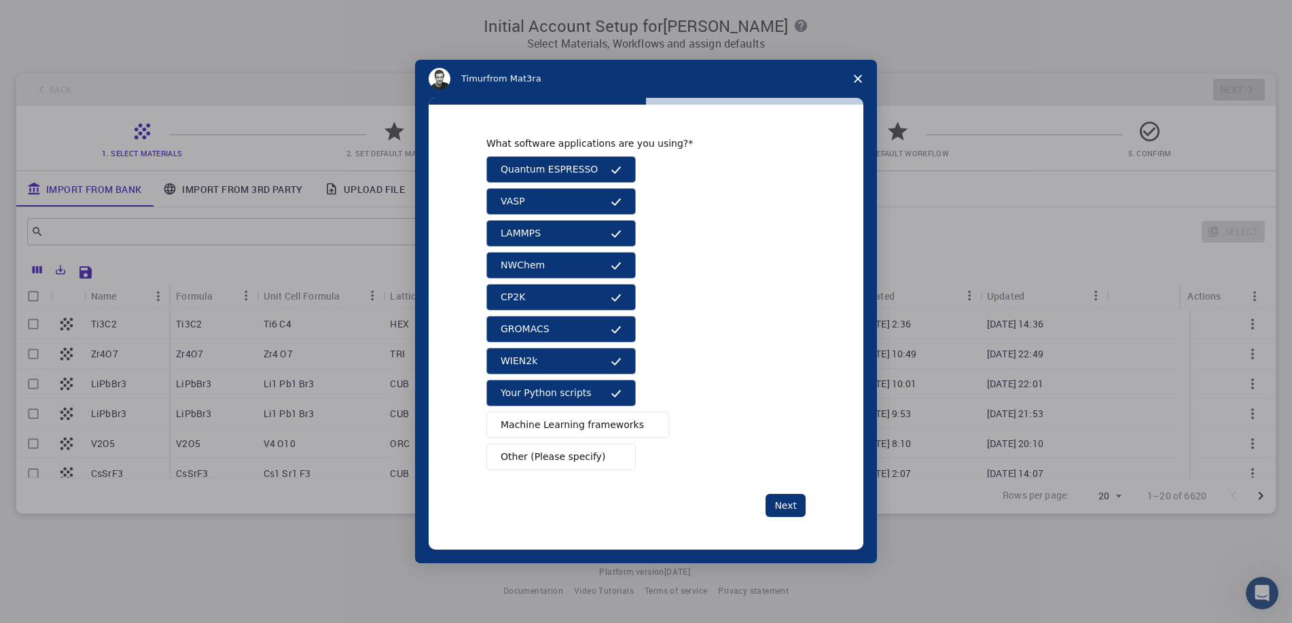
click at [588, 420] on span "Machine Learning frameworks" at bounding box center [572, 425] width 143 height 14
click at [571, 457] on span "Other (Please specify)" at bounding box center [553, 457] width 105 height 14
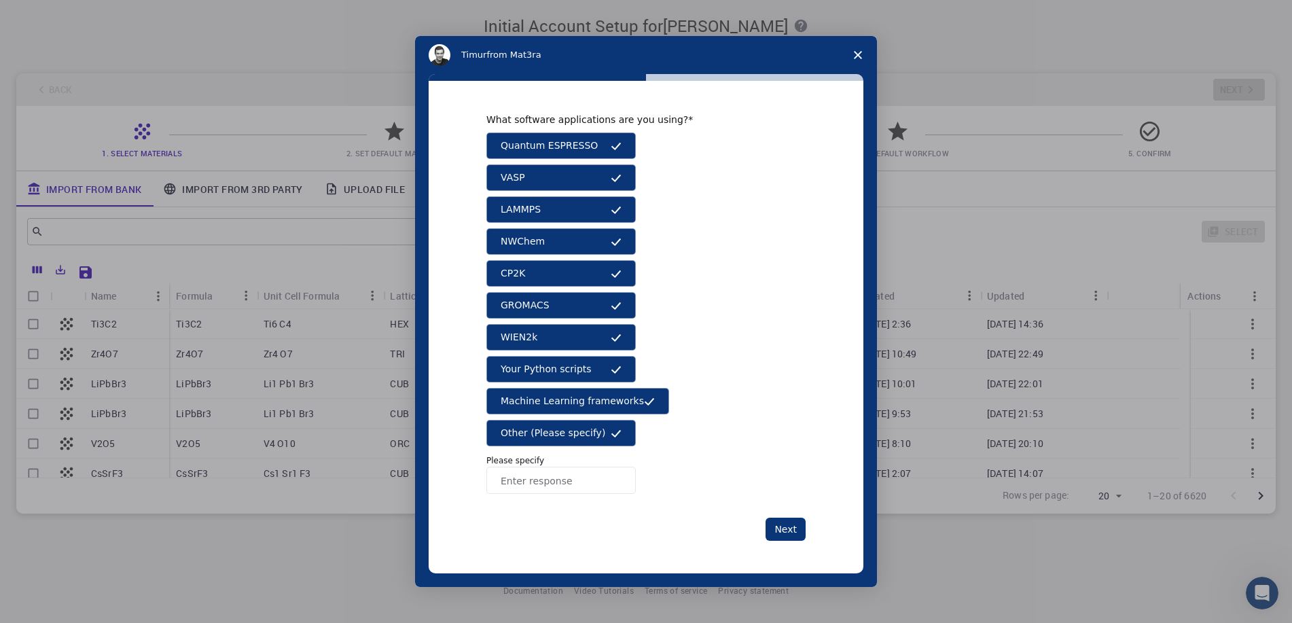
click at [599, 431] on button "Other (Please specify)" at bounding box center [560, 433] width 149 height 26
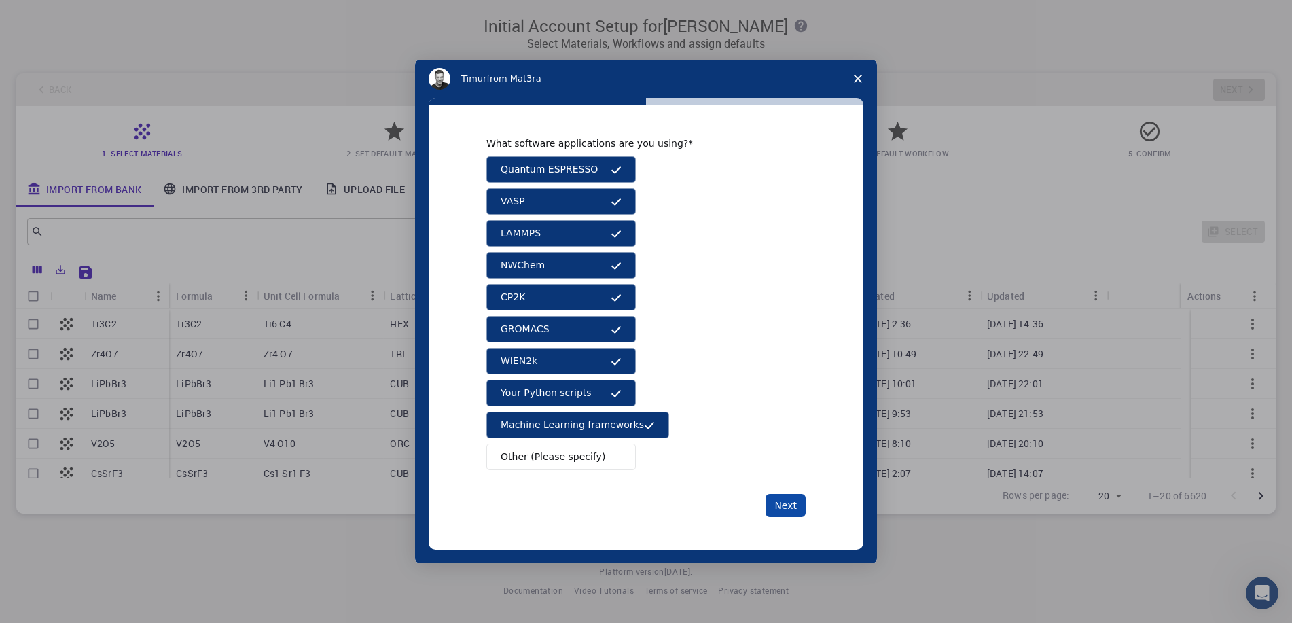
click at [784, 503] on button "Next" at bounding box center [786, 505] width 40 height 23
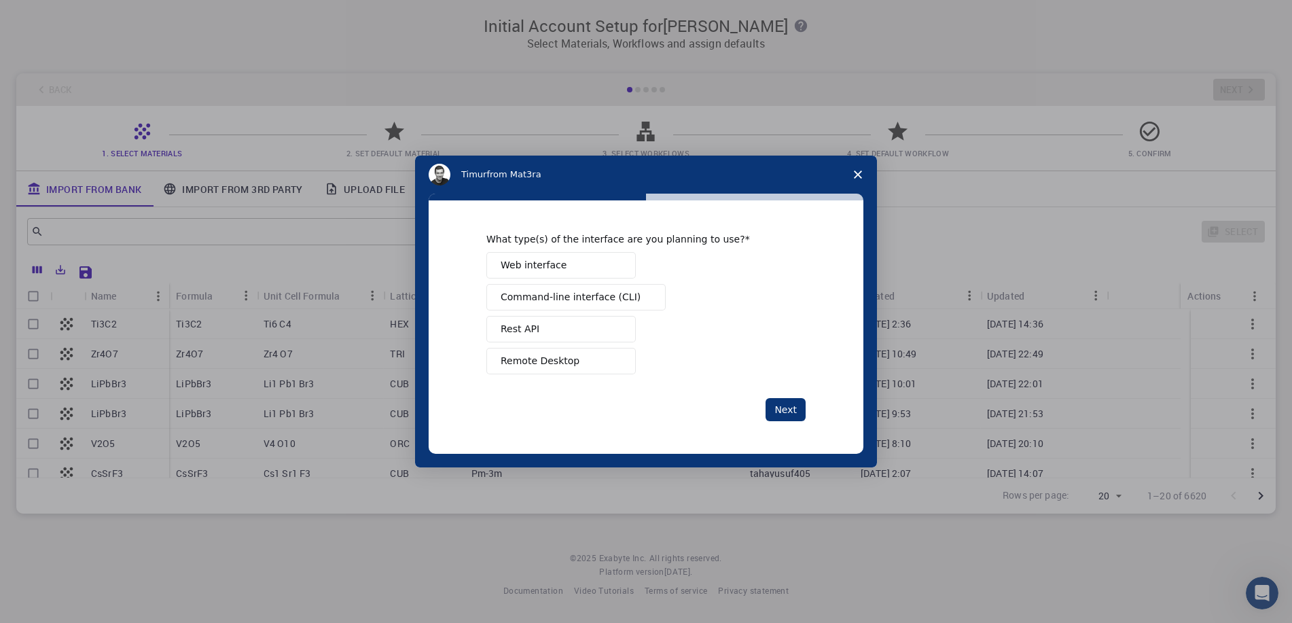
click at [557, 268] on span "Web interface" at bounding box center [534, 265] width 66 height 14
click at [794, 406] on button "Next" at bounding box center [786, 409] width 40 height 23
click at [584, 266] on button "Manage a team" at bounding box center [560, 265] width 149 height 26
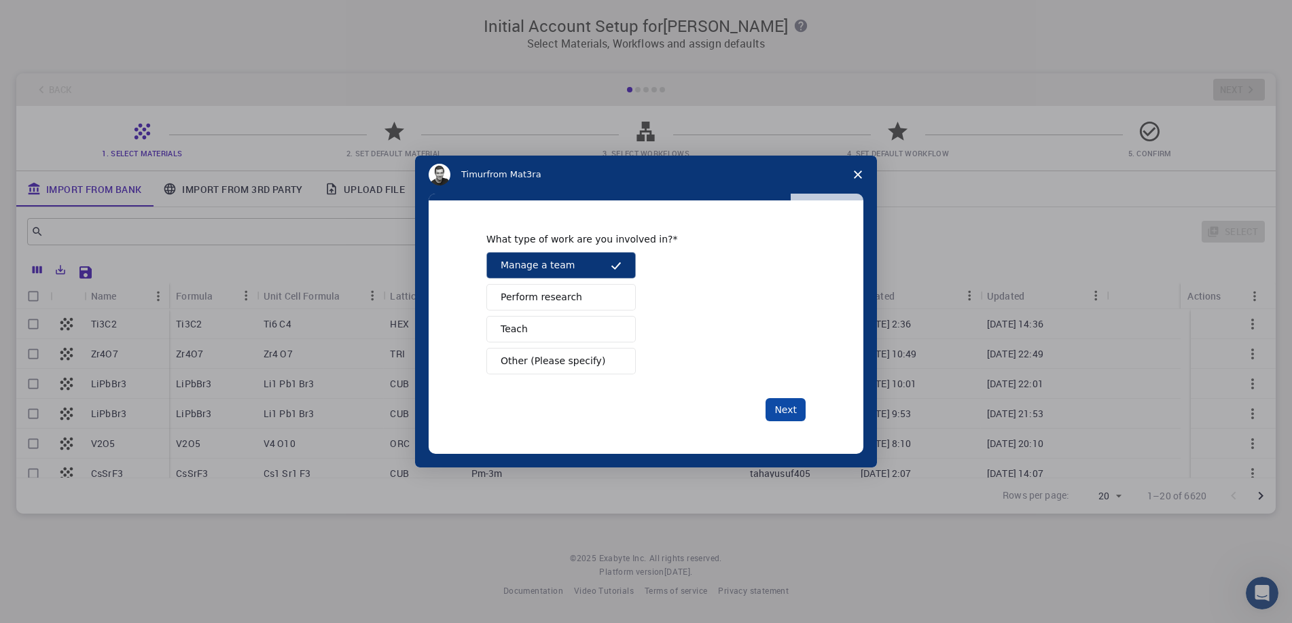
click at [770, 400] on button "Next" at bounding box center [786, 409] width 40 height 23
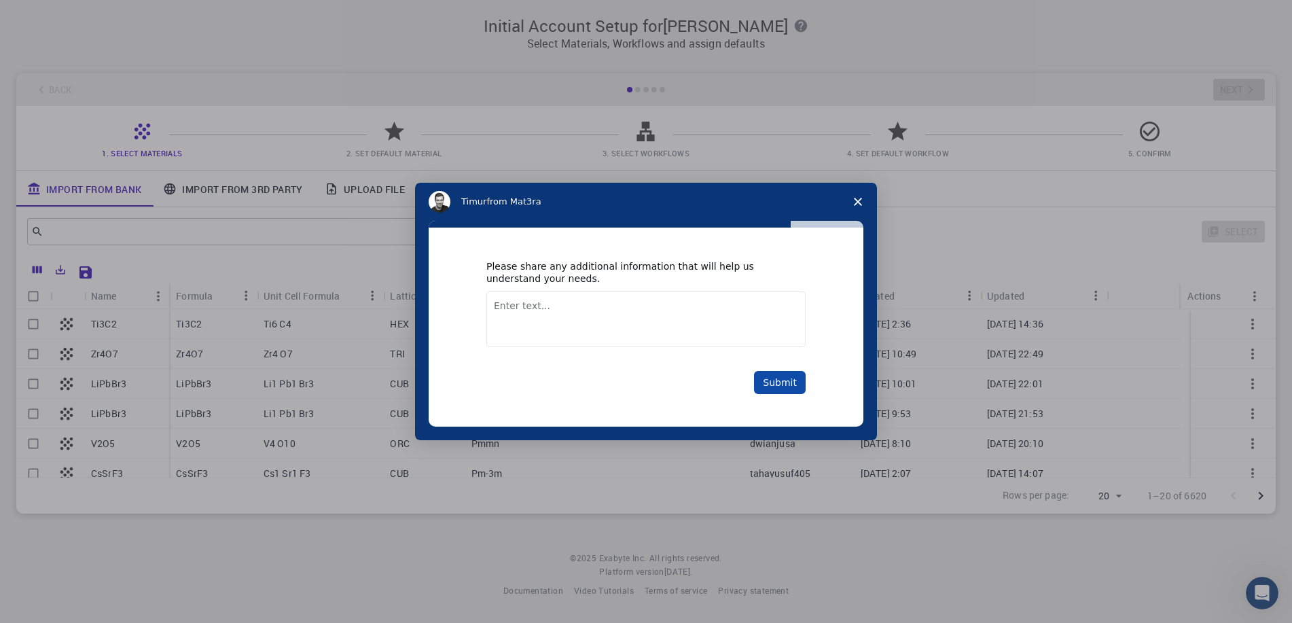
click at [770, 382] on button "Submit" at bounding box center [780, 382] width 52 height 23
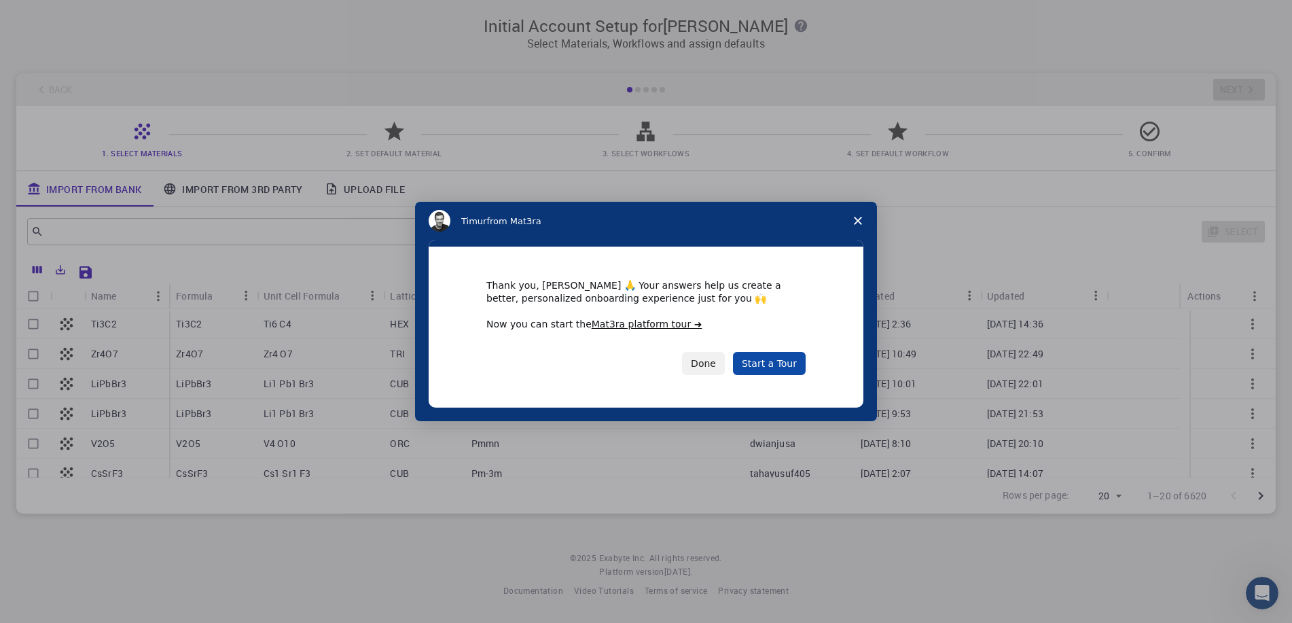
click at [768, 359] on link "Start a Tour" at bounding box center [769, 363] width 73 height 23
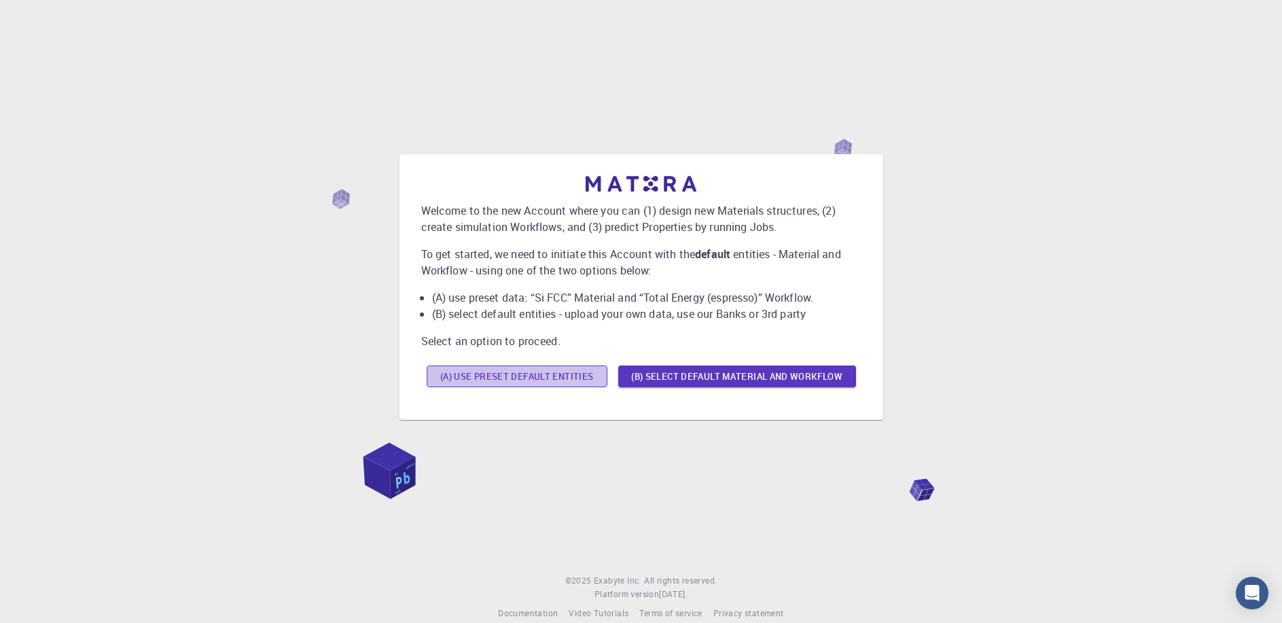
click at [589, 377] on button "(A) Use preset default entities" at bounding box center [517, 377] width 181 height 22
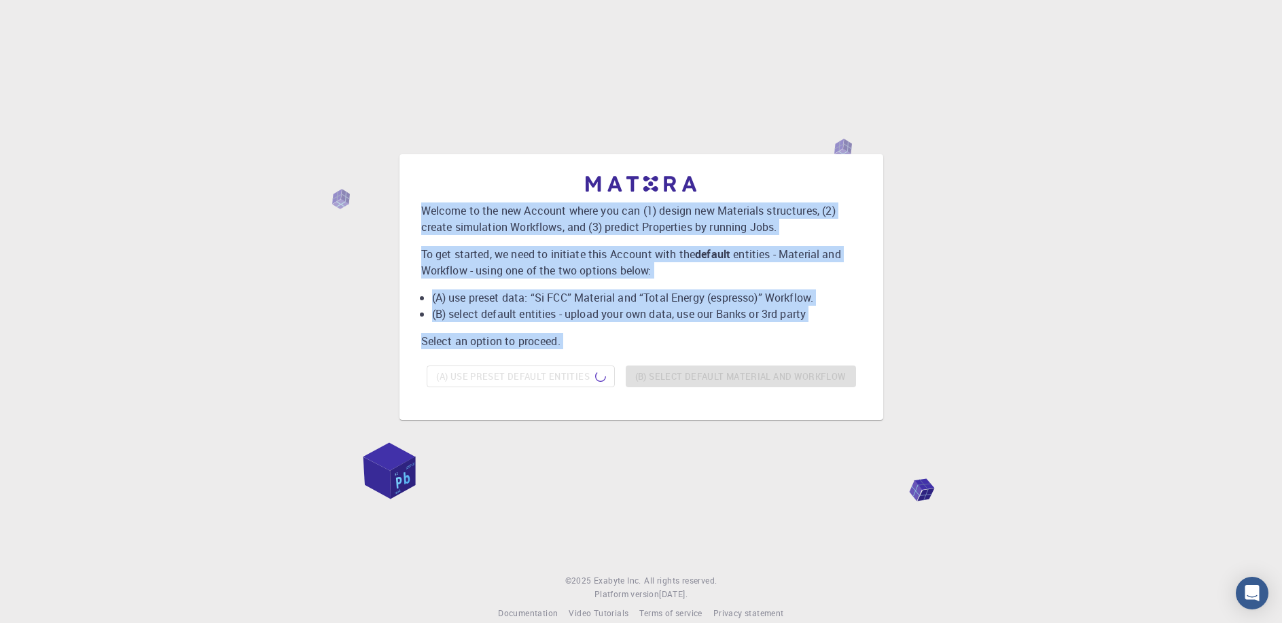
drag, startPoint x: 925, startPoint y: 489, endPoint x: 420, endPoint y: 211, distance: 576.6
click at [420, 211] on div "Welcome to the new Account where you can (1) design new Materials structures, (…" at bounding box center [640, 287] width 1249 height 498
click at [696, 283] on div "Welcome to the new Account where you can (1) design new Materials structures, (…" at bounding box center [641, 284] width 440 height 217
